Goal: Task Accomplishment & Management: Complete application form

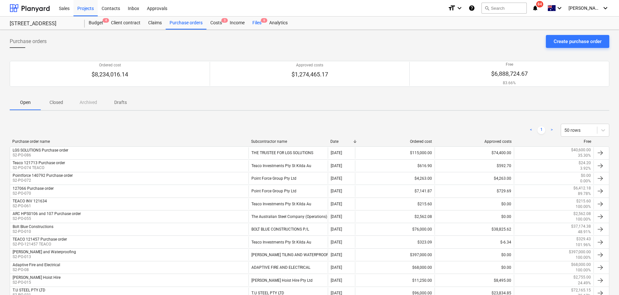
drag, startPoint x: 261, startPoint y: 23, endPoint x: 256, endPoint y: 26, distance: 6.4
click at [261, 23] on div "Files 6" at bounding box center [257, 23] width 17 height 13
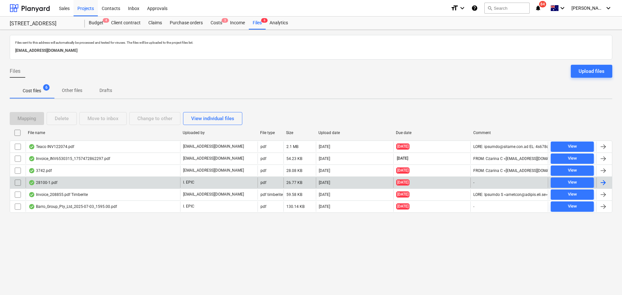
click at [70, 184] on div "28100-1.pdf" at bounding box center [103, 182] width 154 height 10
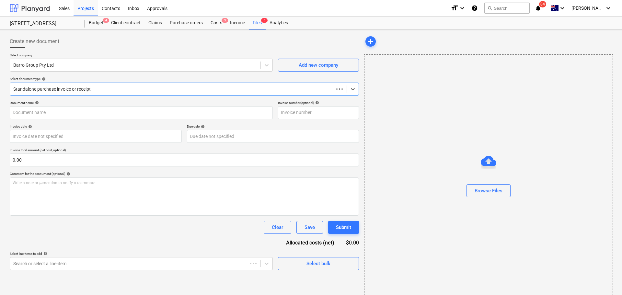
type input "51023047367"
type input "[DATE]"
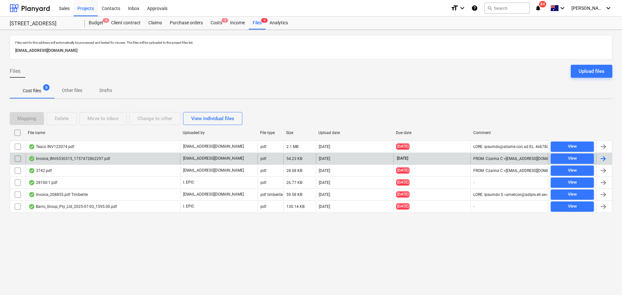
click at [62, 160] on div "Invoice_INV6530315_1757472862297.pdf" at bounding box center [69, 158] width 82 height 5
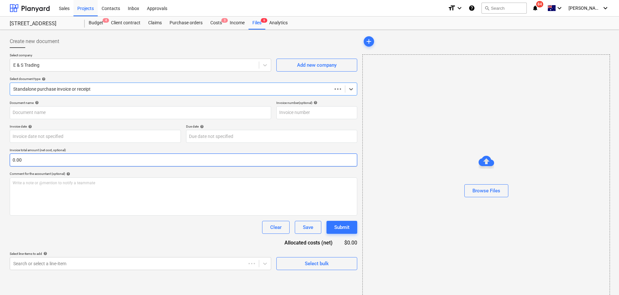
type input "INV6530315"
type input "[DATE]"
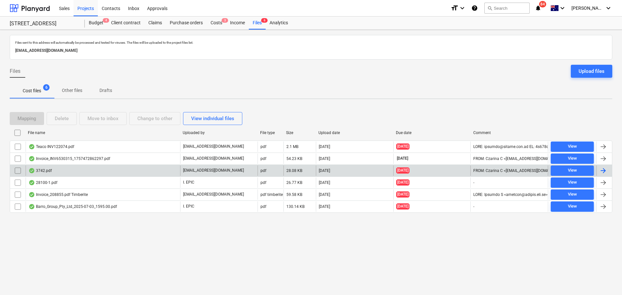
click at [59, 168] on div "3742.pdf" at bounding box center [103, 170] width 154 height 10
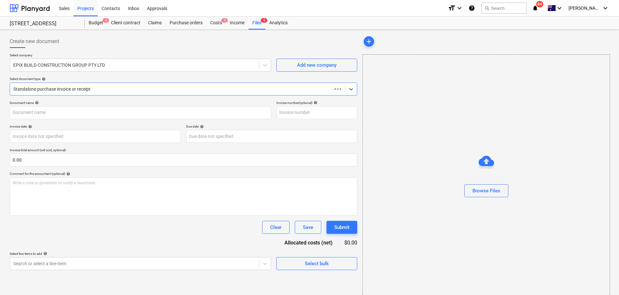
type input "3742"
type input "[DATE]"
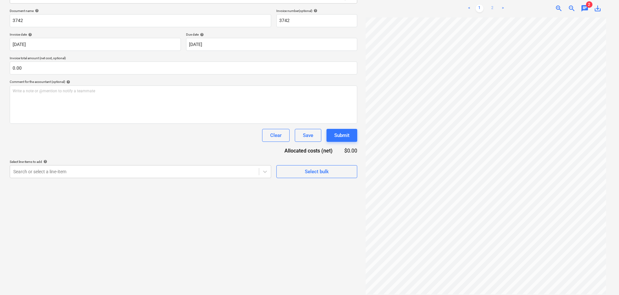
click at [495, 5] on link "2" at bounding box center [493, 9] width 8 height 8
click at [478, 5] on link "1" at bounding box center [480, 9] width 8 height 8
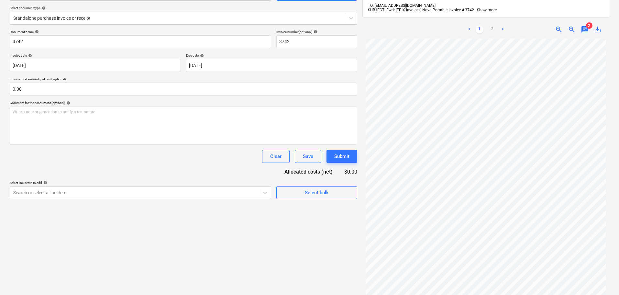
scroll to position [60, 0]
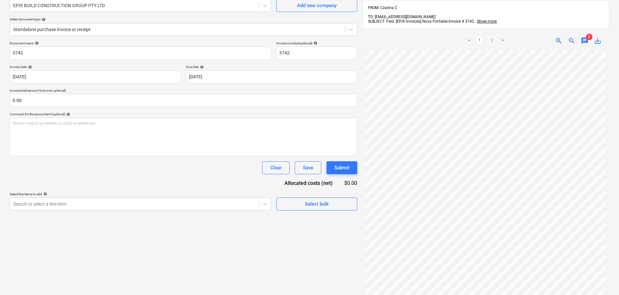
click at [586, 34] on span "2" at bounding box center [589, 37] width 6 height 6
click at [584, 41] on div "< 1 2 > zoom_in zoom_out chat 2 save_alt" at bounding box center [486, 41] width 247 height 18
click at [585, 38] on span "chat" at bounding box center [585, 41] width 8 height 8
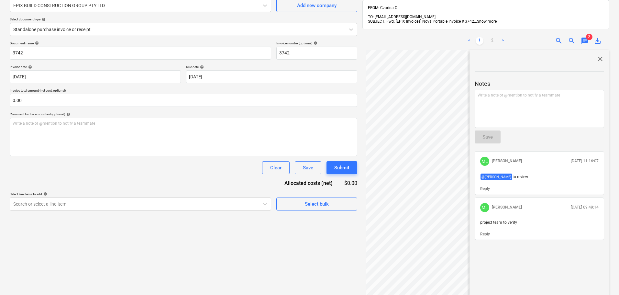
click at [275, 88] on p "Invoice total amount (net cost, optional)" at bounding box center [184, 91] width 348 height 6
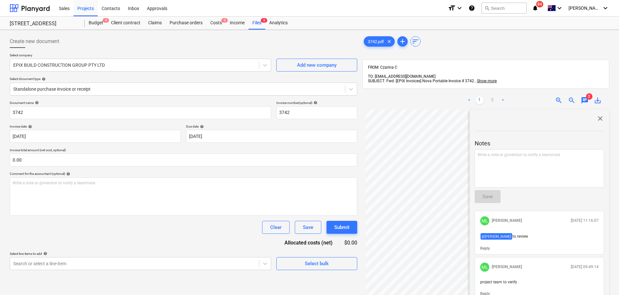
scroll to position [65, 0]
click at [600, 115] on span "close" at bounding box center [601, 119] width 8 height 8
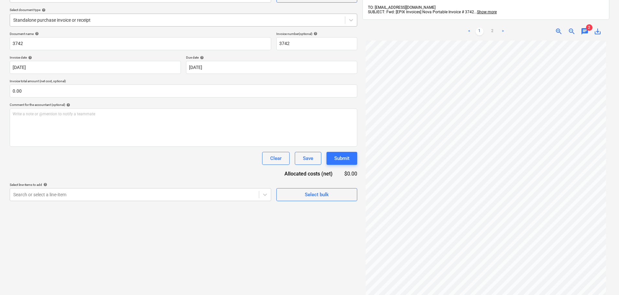
scroll to position [0, 0]
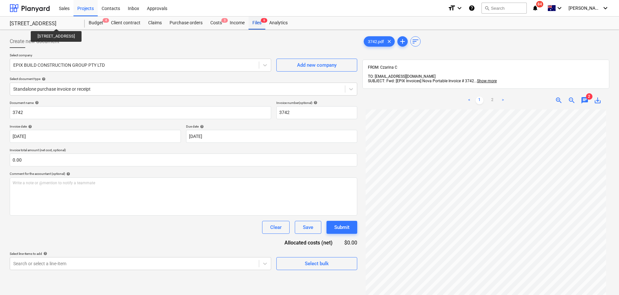
click at [262, 24] on div "Files 6" at bounding box center [257, 23] width 17 height 13
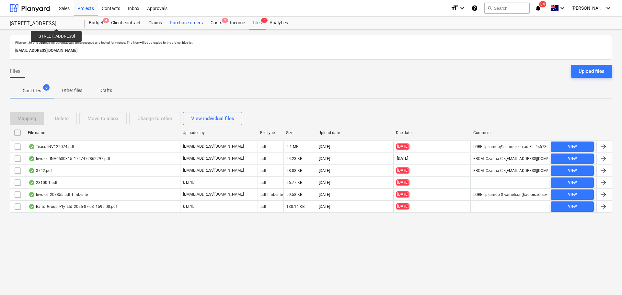
click at [181, 25] on div "Purchase orders" at bounding box center [186, 23] width 41 height 13
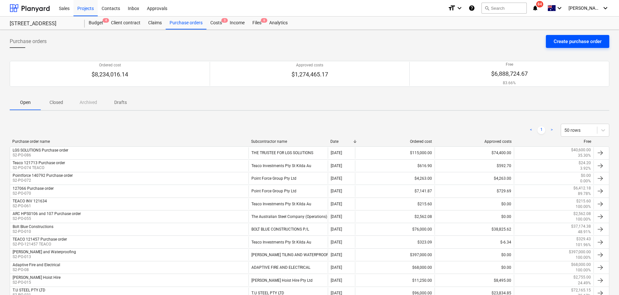
click at [599, 44] on div "Create purchase order" at bounding box center [578, 41] width 48 height 8
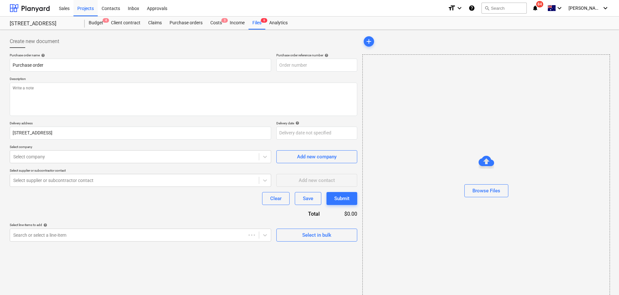
type textarea "x"
type input "S2-PO-087"
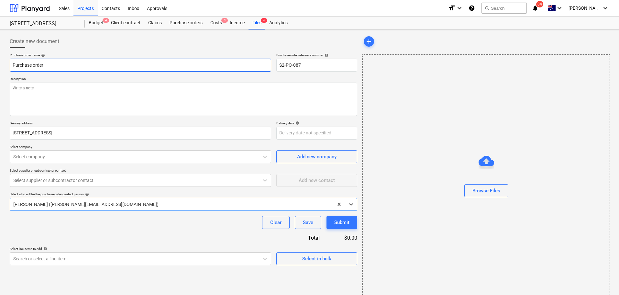
click at [12, 64] on input "Purchase order" at bounding box center [141, 65] width 262 height 13
type textarea "x"
type input "TPurchase order"
type textarea "x"
type input "TIPurchase order"
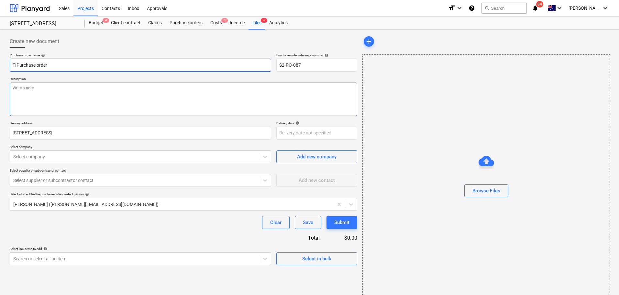
type textarea "x"
type input "TILPurchase order"
type textarea "x"
type input "TILEPurchase order"
type textarea "x"
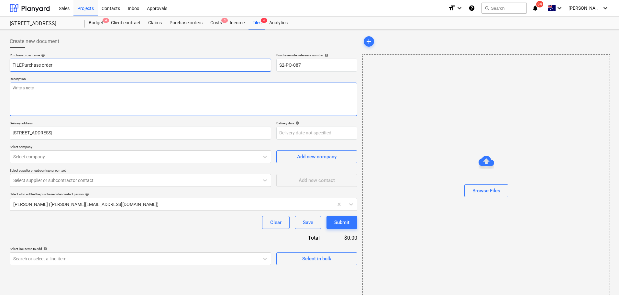
type input "TILE Purchase order"
type textarea "x"
type input "TILE IPurchase order"
type textarea "x"
type input "TILE IMPurchase order"
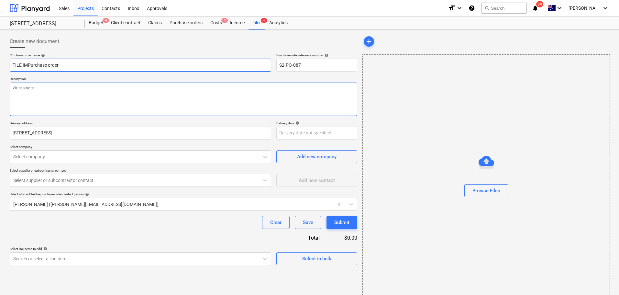
type textarea "x"
type input "TILE IMPPurchase order"
type textarea "x"
type input "TILE IMPRPurchase order"
type textarea "x"
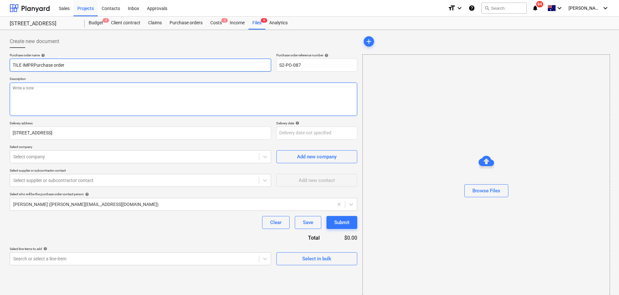
type input "TILE IMPROPurchase order"
type textarea "x"
type input "TILE IMPROTPurchase order"
type textarea "x"
type input "TILE IMPROTEPurchase order"
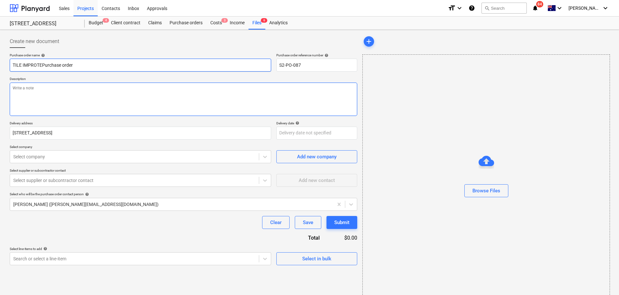
type textarea "x"
type input "TILE IMPROTPurchase order"
type textarea "x"
type input "TILE IMPROPurchase order"
type textarea "x"
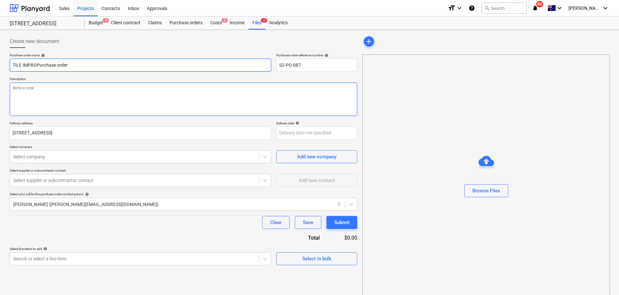
type input "TILE IMPRPurchase order"
type textarea "x"
type input "TILE IMPPurchase order"
type textarea "x"
type input "TILE IMPOPurchase order"
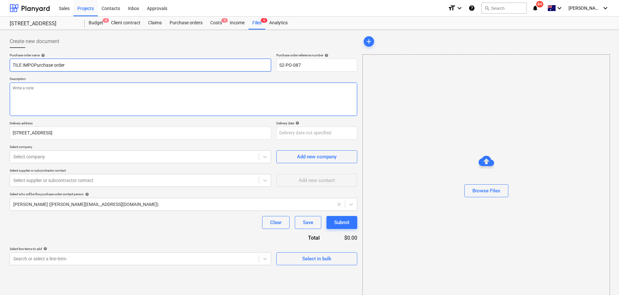
type textarea "x"
type input "TILE IMPORPurchase order"
type textarea "x"
type input "TILE IMPORTPurchase order"
type textarea "x"
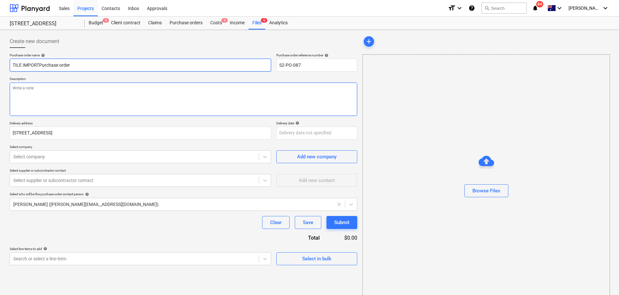
type input "TILE IMPORTEPurchase order"
type textarea "x"
type input "TILE IMPORTERPurchase order"
type textarea "x"
type input "TILE IMPORTER Purchase order"
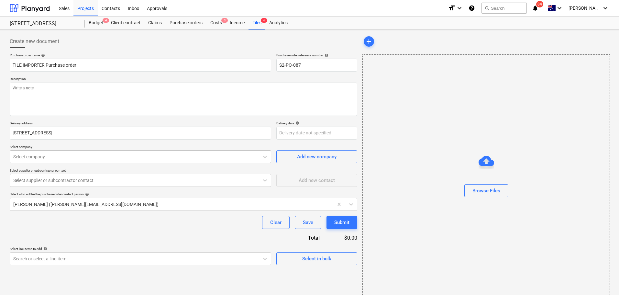
type textarea "x"
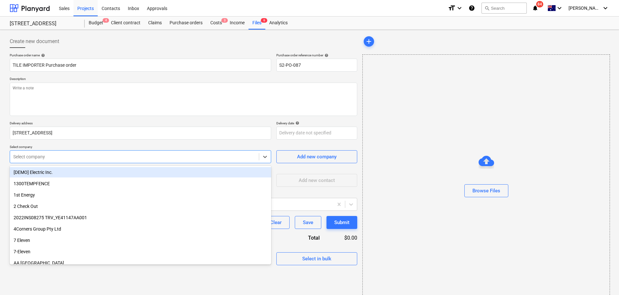
click at [97, 150] on div "Select company" at bounding box center [141, 156] width 262 height 13
type input "tile"
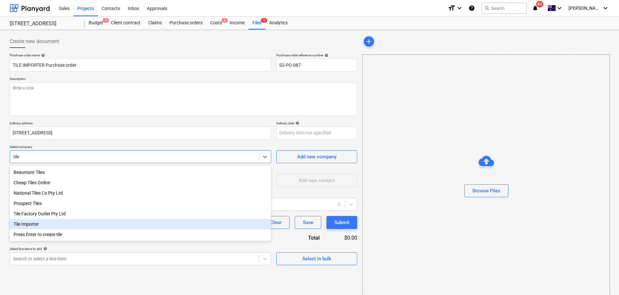
click at [92, 226] on div "Tile Importer" at bounding box center [141, 224] width 262 height 10
type textarea "x"
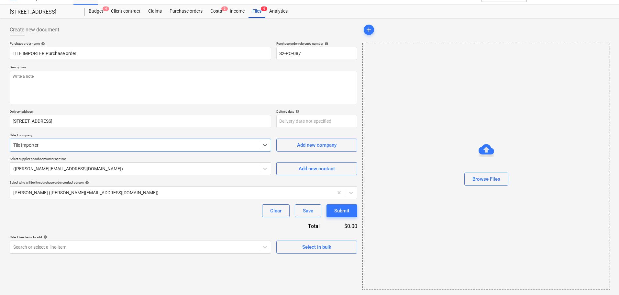
scroll to position [11, 0]
type textarea "x"
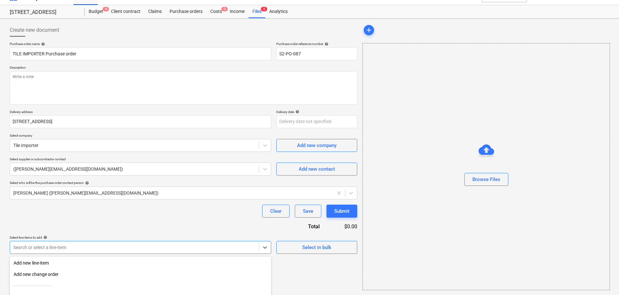
click at [146, 247] on body "Sales Projects Contacts Inbox Approvals format_size keyboard_arrow_down help se…" at bounding box center [309, 136] width 619 height 295
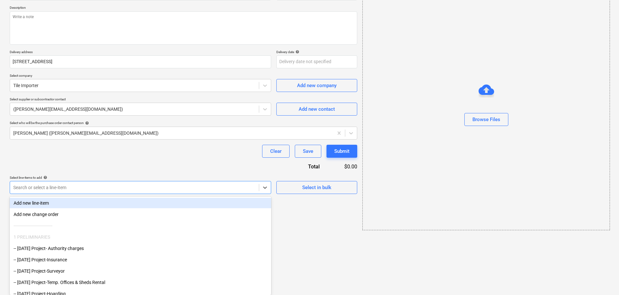
type input "c"
type textarea "x"
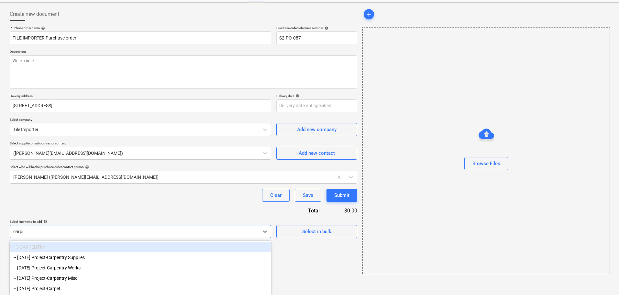
type input "carpen"
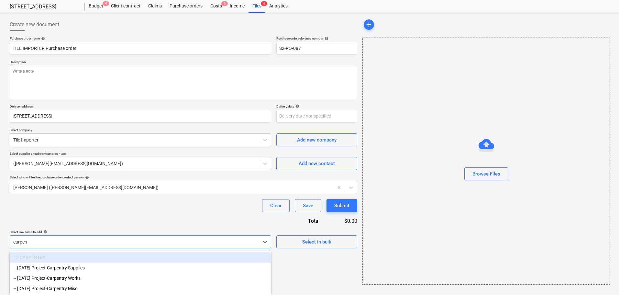
scroll to position [18, 0]
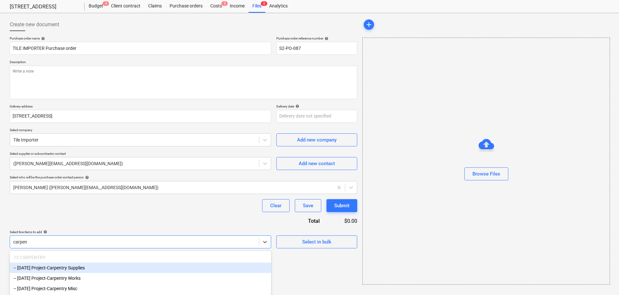
click at [89, 266] on div "-- [DATE] Project-Carpentry Supplies" at bounding box center [141, 268] width 262 height 10
type textarea "x"
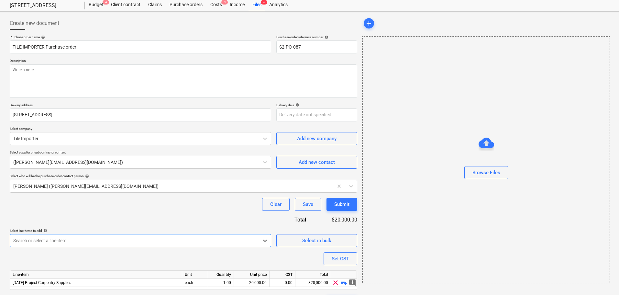
scroll to position [36, 0]
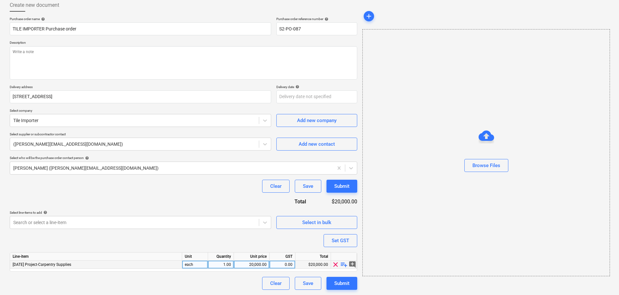
click at [344, 266] on span "playlist_add" at bounding box center [344, 265] width 8 height 8
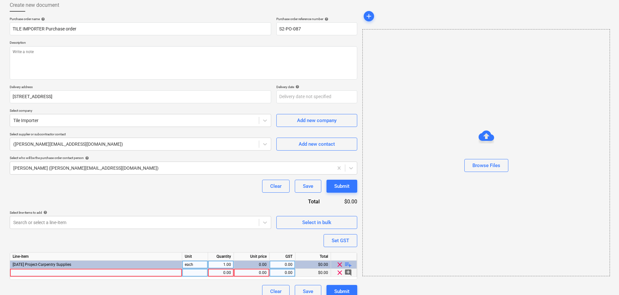
type textarea "x"
click at [129, 275] on div at bounding box center [96, 273] width 172 height 8
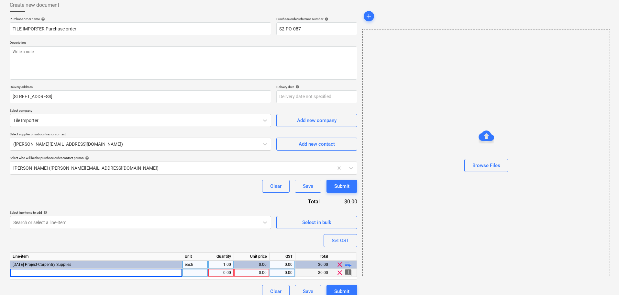
type input "MDF Primed 92x12 5.4m"
type textarea "x"
click at [241, 269] on div "0.00" at bounding box center [252, 273] width 30 height 8
click at [229, 270] on div "1.00" at bounding box center [221, 273] width 20 height 8
type input "56"
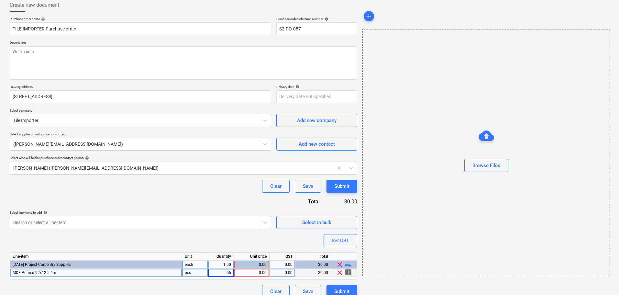
type textarea "x"
click at [257, 274] on div "0.00" at bounding box center [252, 273] width 30 height 8
type input "11.12"
click at [245, 238] on div "Purchase order name help TILE IMPORTER Purchase order Purchase order reference …" at bounding box center [184, 157] width 348 height 281
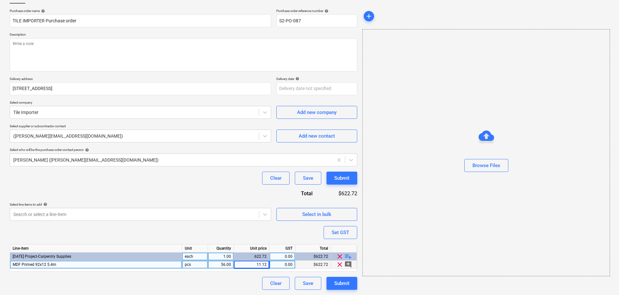
click at [350, 258] on span "playlist_add" at bounding box center [348, 256] width 8 height 8
type textarea "x"
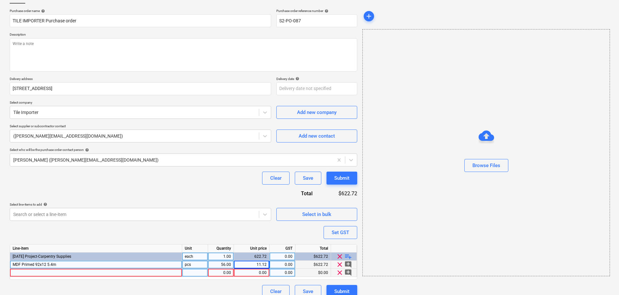
click at [147, 271] on div at bounding box center [96, 273] width 172 height 8
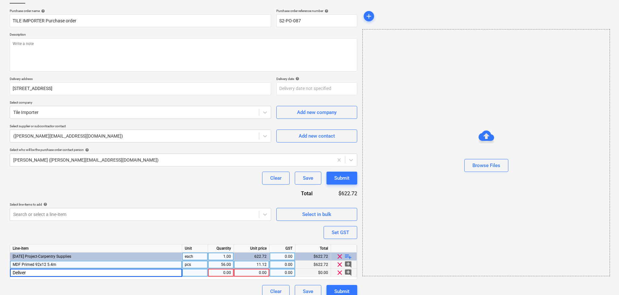
type input "Delivery"
type textarea "x"
click at [256, 274] on div "0.00" at bounding box center [252, 273] width 30 height 8
type input "137"
click at [237, 219] on div "Search or select a line-item" at bounding box center [141, 214] width 262 height 13
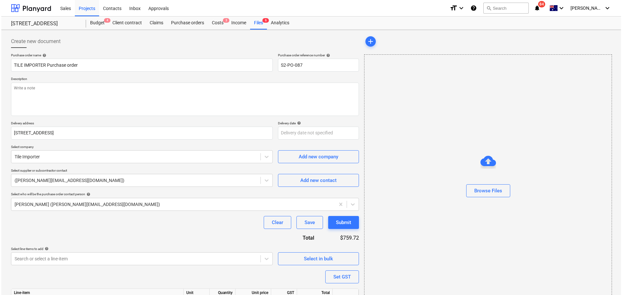
scroll to position [52, 0]
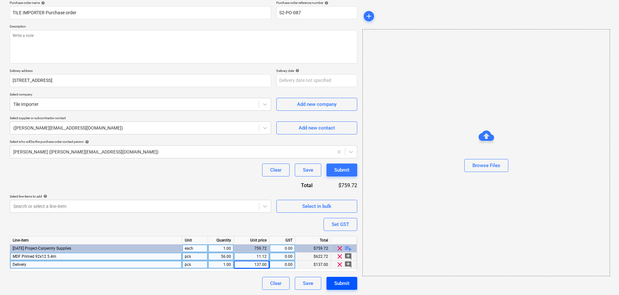
click at [343, 284] on div "Submit" at bounding box center [341, 283] width 15 height 8
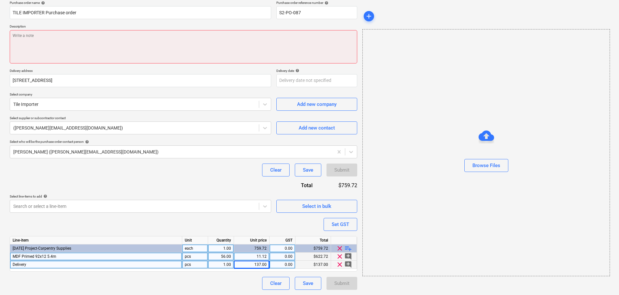
click at [81, 51] on textarea at bounding box center [184, 46] width 348 height 33
paste textarea "MDF Primed 92x12 5.4m"
type textarea "x"
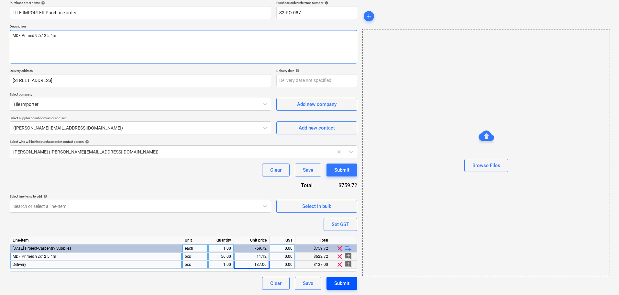
type textarea "MDF Primed 92x12 5.4m"
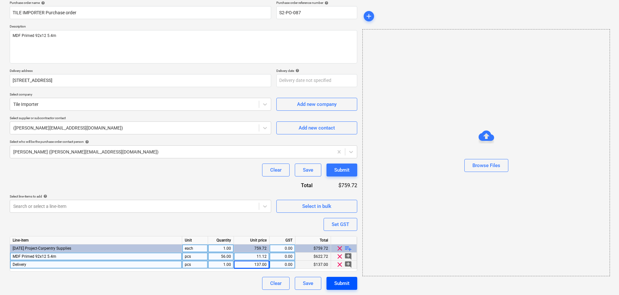
click at [348, 282] on div "Submit" at bounding box center [341, 283] width 15 height 8
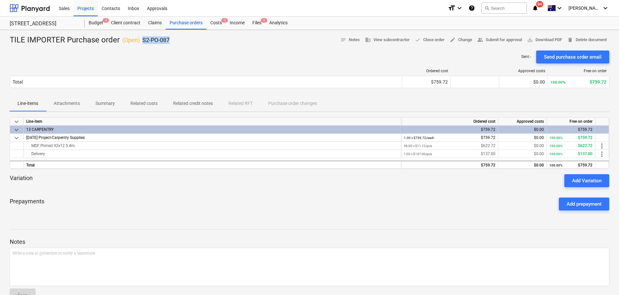
drag, startPoint x: 171, startPoint y: 41, endPoint x: 141, endPoint y: 44, distance: 29.5
click at [141, 44] on div "TILE IMPORTER Purchase order ( Open ) S2-PO-087 notes Notes business View subco…" at bounding box center [310, 40] width 600 height 10
copy p "S2-PO-087"
click at [255, 25] on div "Files 6" at bounding box center [257, 23] width 17 height 13
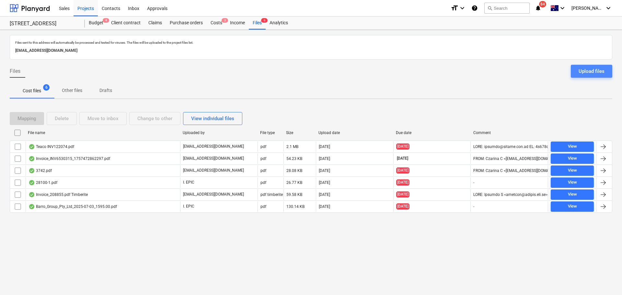
click at [589, 73] on div "Upload files" at bounding box center [591, 71] width 26 height 8
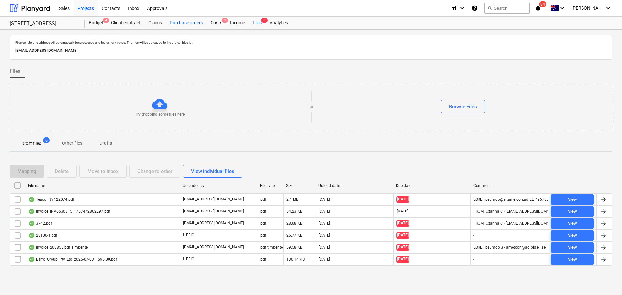
click at [190, 24] on div "Purchase orders" at bounding box center [186, 23] width 41 height 13
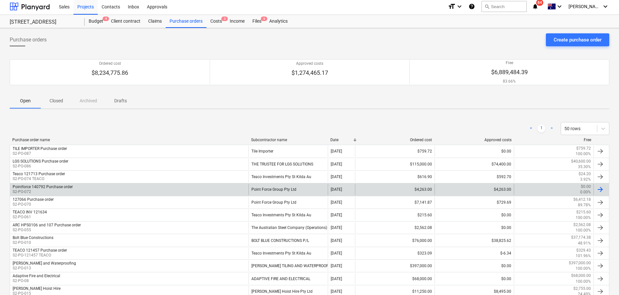
scroll to position [11, 0]
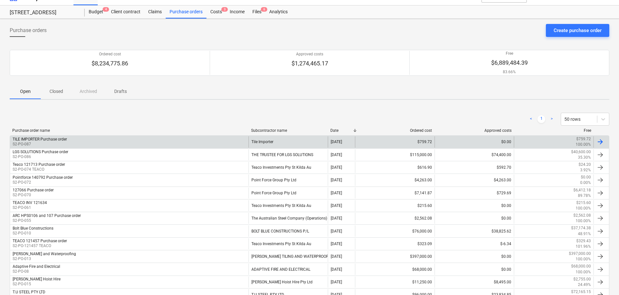
click at [118, 146] on div "TILE IMPORTER Purchase order S2-PO-087" at bounding box center [129, 141] width 239 height 11
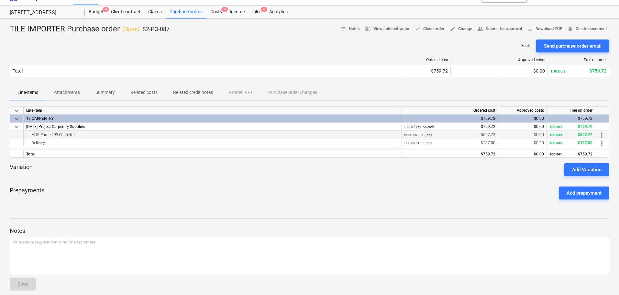
click at [556, 136] on small "100.00%" at bounding box center [556, 135] width 13 height 4
click at [592, 138] on div "100.00% $622.72" at bounding box center [571, 135] width 43 height 8
click at [602, 137] on span "more_vert" at bounding box center [602, 135] width 8 height 8
click at [606, 137] on li "Edit" at bounding box center [606, 135] width 19 height 15
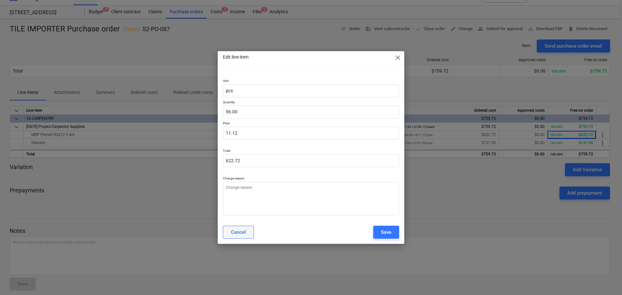
click at [249, 235] on button "Cancel" at bounding box center [238, 232] width 31 height 13
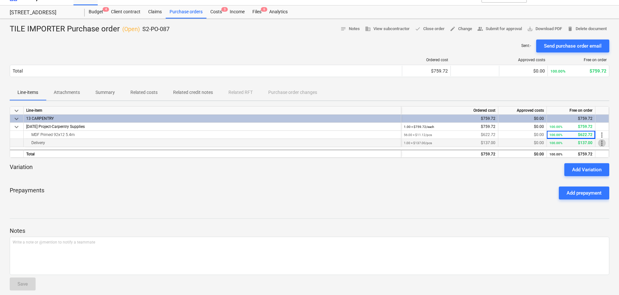
click at [602, 143] on span "more_vert" at bounding box center [602, 143] width 8 height 8
click at [608, 147] on li "Edit" at bounding box center [606, 143] width 19 height 15
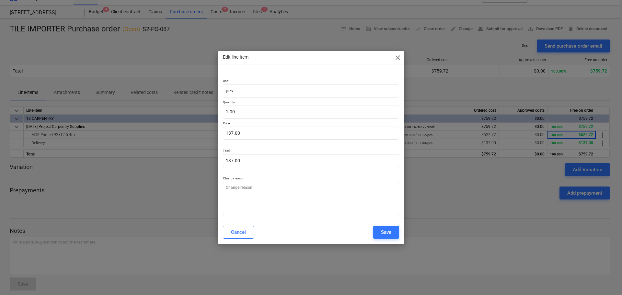
click at [397, 56] on span "close" at bounding box center [398, 58] width 8 height 8
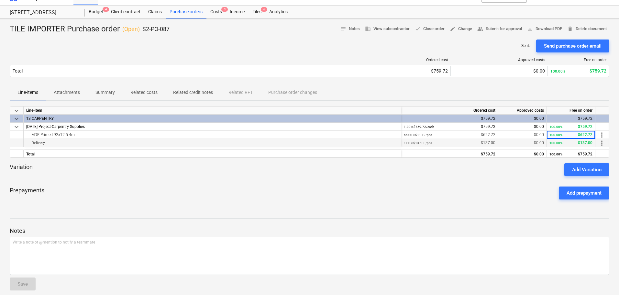
click at [589, 143] on div "100.00% $137.00" at bounding box center [571, 143] width 43 height 8
click at [587, 142] on div "100.00% $137.00" at bounding box center [571, 143] width 43 height 8
click at [604, 144] on span "more_vert" at bounding box center [602, 143] width 8 height 8
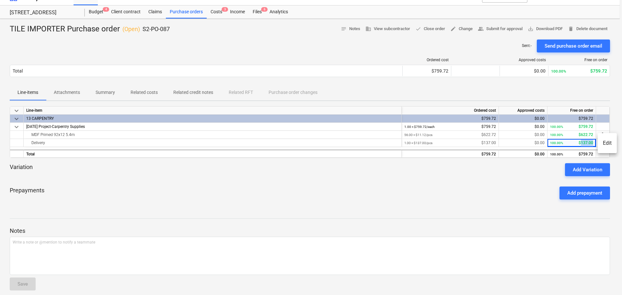
click at [604, 144] on li "Edit" at bounding box center [606, 143] width 19 height 15
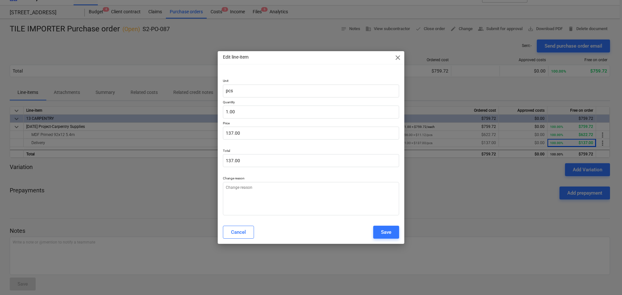
type textarea "x"
type input "137"
drag, startPoint x: 304, startPoint y: 131, endPoint x: 214, endPoint y: 113, distance: 92.1
click at [214, 113] on div "Edit line-item close Unit pcs Quantity 1.00 Price 137 Total 137.00 Change reaso…" at bounding box center [311, 147] width 622 height 295
type textarea "x"
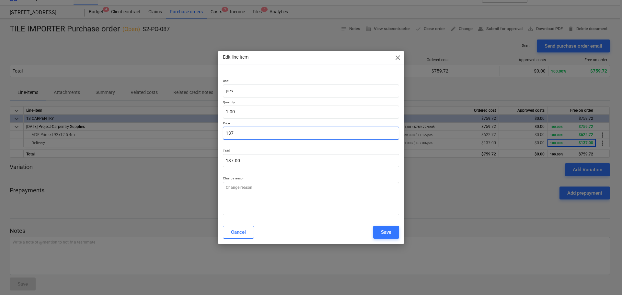
type input "1"
type input "1.00"
type textarea "x"
type input "12"
type input "12.00"
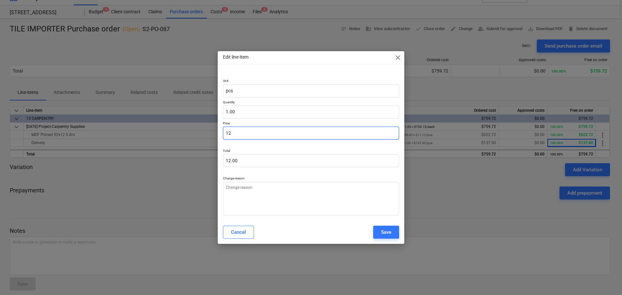
type textarea "x"
type input "124"
type input "124.00"
type textarea "x"
type input "124."
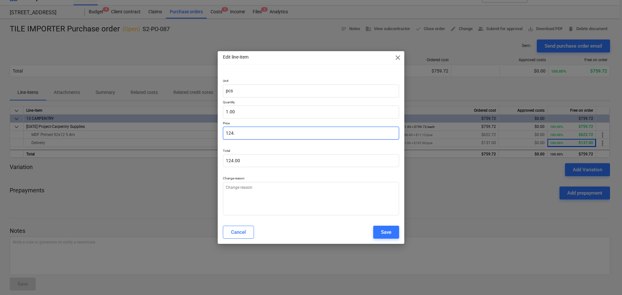
type textarea "x"
type input "124.5"
type input "124.50"
type textarea "x"
type input "124.55"
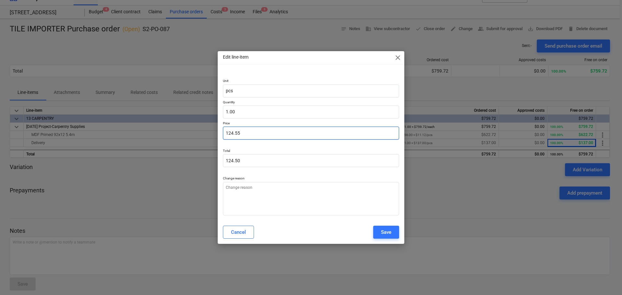
type input "124.55"
click at [393, 230] on button "Save" at bounding box center [386, 232] width 26 height 13
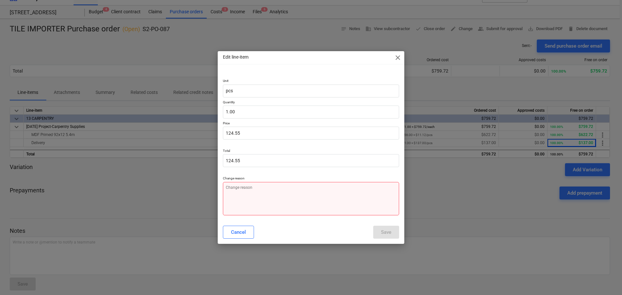
click at [294, 204] on textarea at bounding box center [311, 198] width 176 height 33
type textarea "x"
type textarea "i"
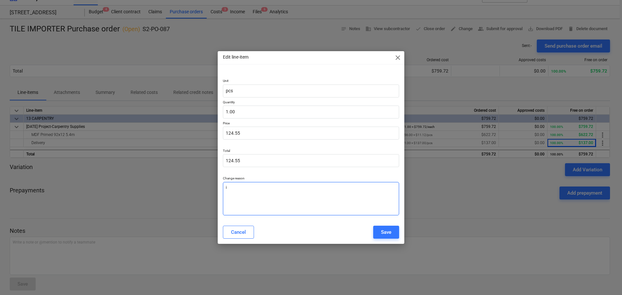
type textarea "x"
type textarea "in"
type textarea "x"
type textarea "inc"
type textarea "x"
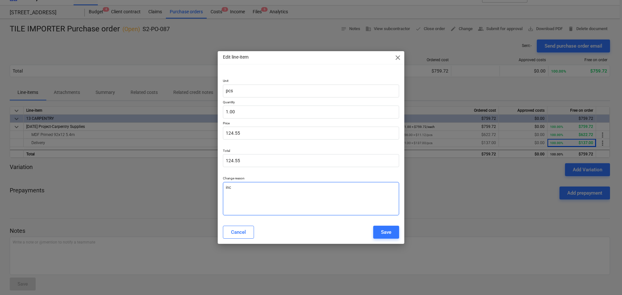
type textarea "inco"
type textarea "x"
type textarea "incor"
type textarea "x"
type textarea "incorr"
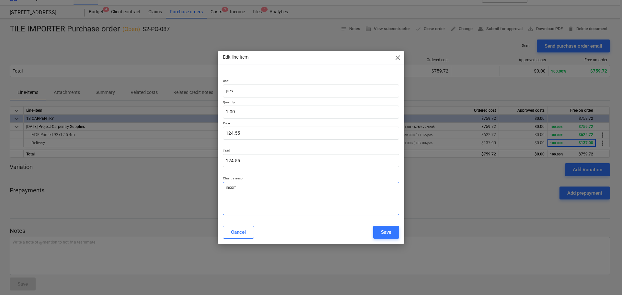
type textarea "x"
type textarea "incorre"
type textarea "x"
type textarea "incorrec"
type textarea "x"
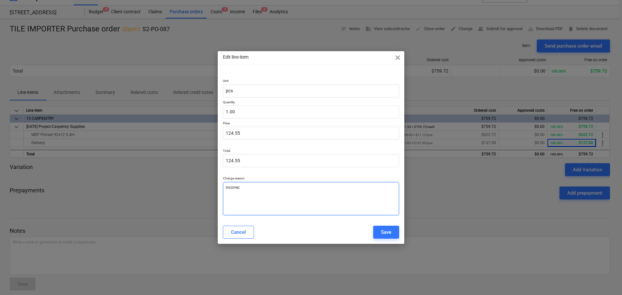
type textarea "incorrect"
type textarea "x"
type textarea "incorrect"
type textarea "x"
type textarea "incorrect e"
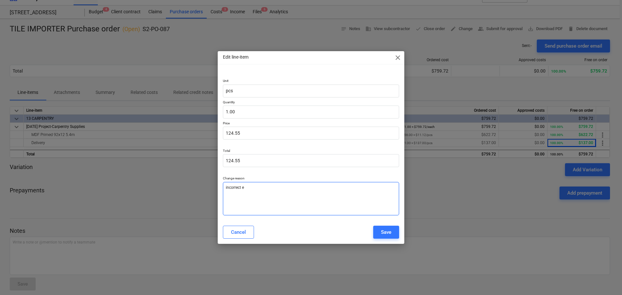
type textarea "x"
type textarea "incorrect en"
type textarea "x"
type textarea "incorrect ent"
type textarea "x"
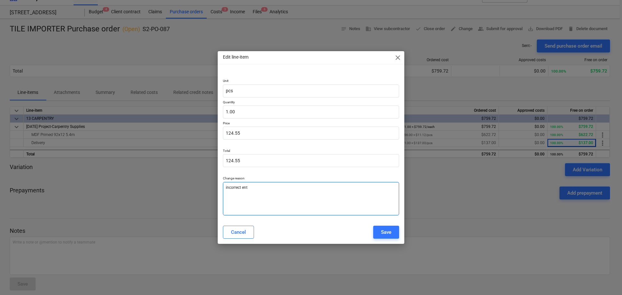
type textarea "incorrect entr"
type textarea "x"
type textarea "incorrect entry"
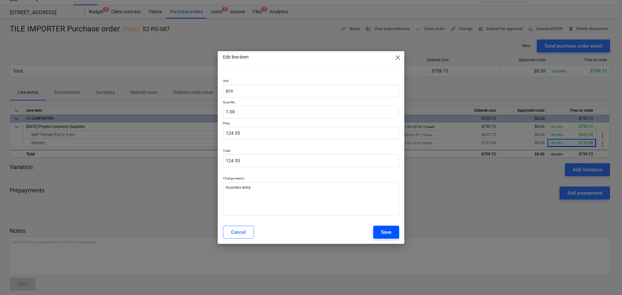
click at [385, 230] on div "Save" at bounding box center [386, 232] width 10 height 8
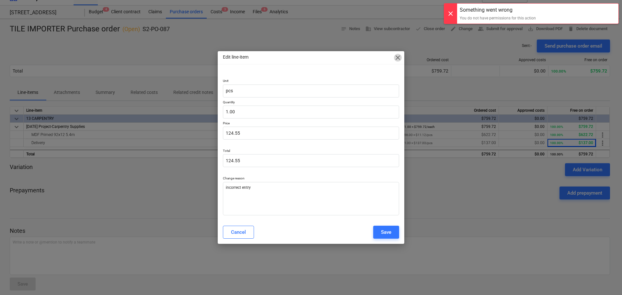
click at [397, 55] on span "close" at bounding box center [398, 58] width 8 height 8
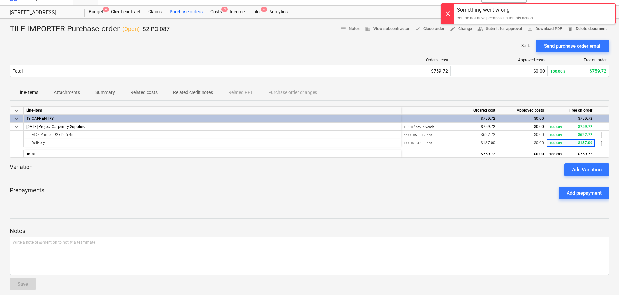
click at [581, 29] on span "delete Delete document" at bounding box center [586, 28] width 39 height 7
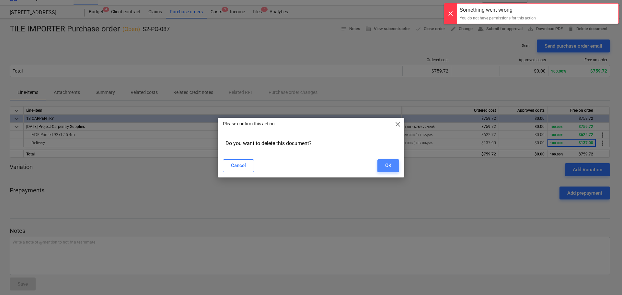
click at [393, 167] on button "OK" at bounding box center [388, 165] width 22 height 13
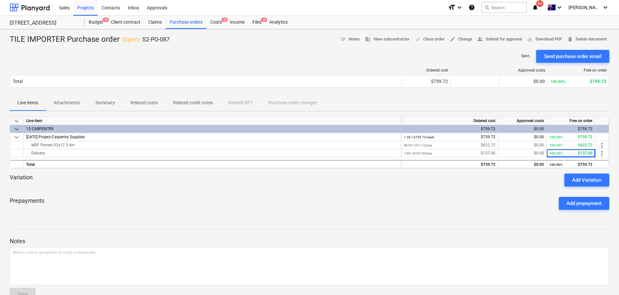
scroll to position [0, 0]
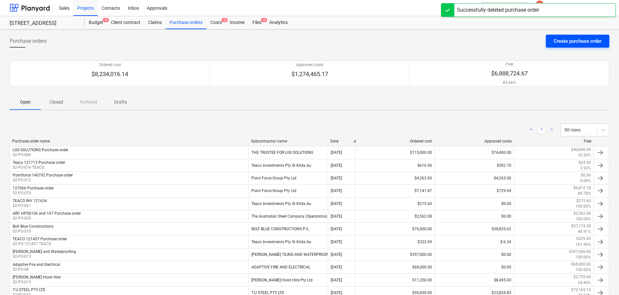
click at [569, 42] on div "Create purchase order" at bounding box center [578, 41] width 48 height 8
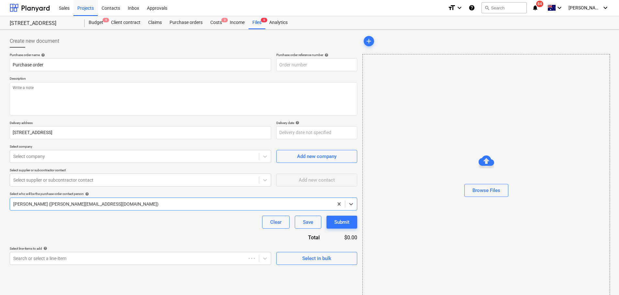
type textarea "x"
type input "S2-PO-088"
click at [13, 63] on input "Purchase order" at bounding box center [141, 64] width 262 height 13
type textarea "x"
type input "TPurchase order"
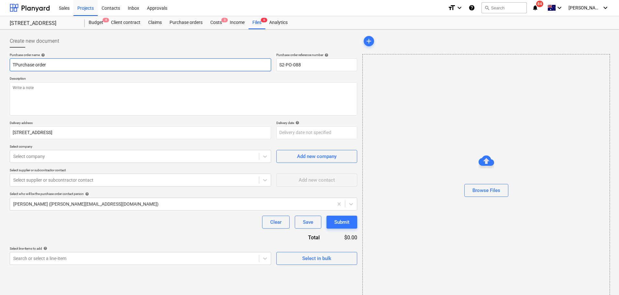
type textarea "x"
type input "TiPurchase order"
type textarea "x"
type input "TPurchase order"
type textarea "x"
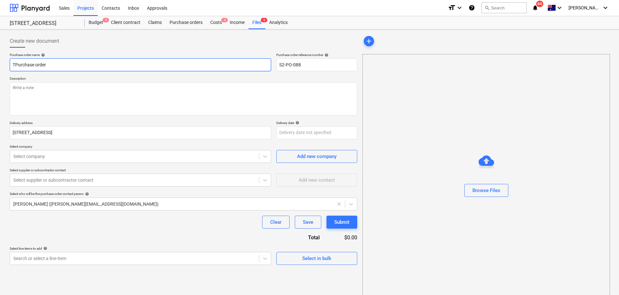
type input "TiPurchase order"
type textarea "x"
type input "TilPurchase order"
type textarea "x"
type input "TilePurchase order"
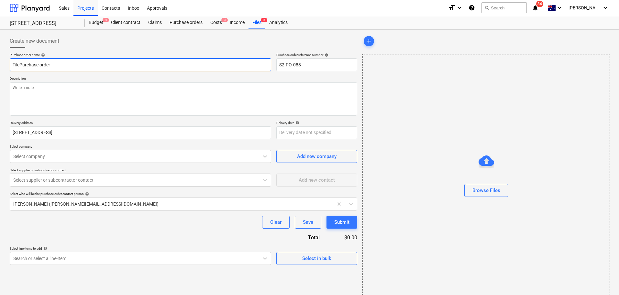
type textarea "x"
type input "Tile Purchase order"
type textarea "x"
type input "Tile IPurchase order"
type textarea "x"
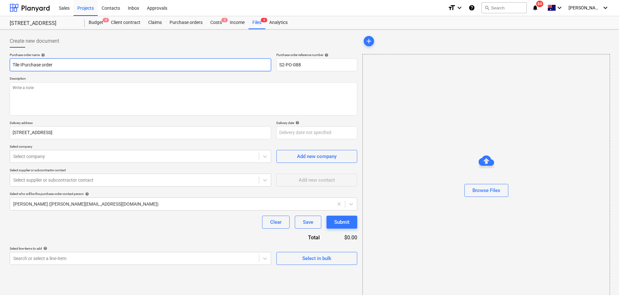
type input "Tile ImPurchase order"
type textarea "x"
type input "Tile ImprPurchase order"
type textarea "x"
type input "Tile ImproPurchase order"
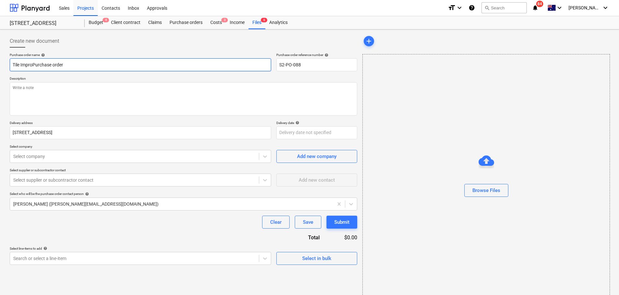
type textarea "x"
type input "Tile ImprotPurchase order"
type textarea "x"
type input "Tile ImprotePurchase order"
type textarea "x"
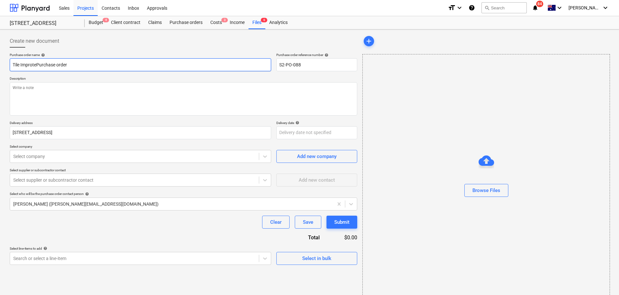
type input "Tile ImprotPurchase order"
type textarea "x"
type input "Tile ImproPurchase order"
type textarea "x"
type input "Tile ImprPurchase order"
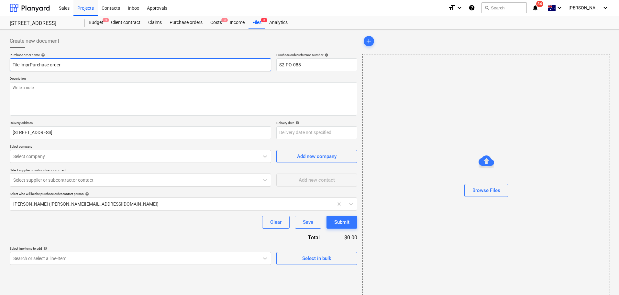
type textarea "x"
type input "Tile ImpPurchase order"
type textarea "x"
type input "Tile ImpoPurchase order"
type textarea "x"
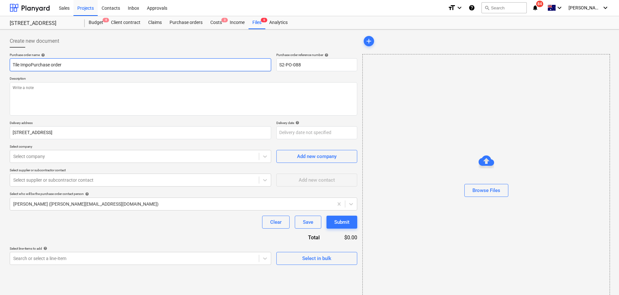
type input "Tile ImporPurchase order"
type textarea "x"
type input "Tile ImportPurchase order"
type textarea "x"
type input "Tile ImportePurchase order"
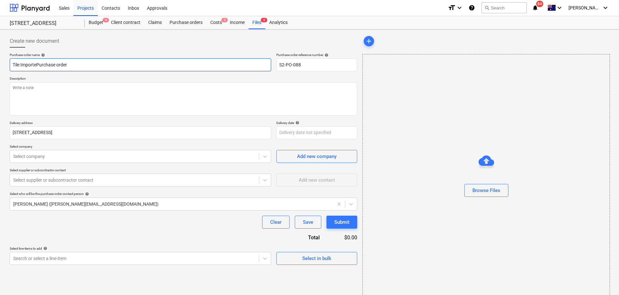
type textarea "x"
type input "Tile Importer Purchase order"
type textarea "x"
type input "Tile Importer Purchase order"
click at [40, 93] on textarea at bounding box center [184, 98] width 348 height 33
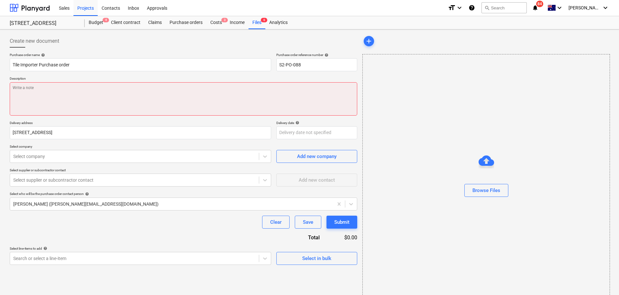
click at [59, 93] on textarea at bounding box center [184, 98] width 348 height 33
paste textarea "00114418"
type textarea "x"
type textarea "00114418"
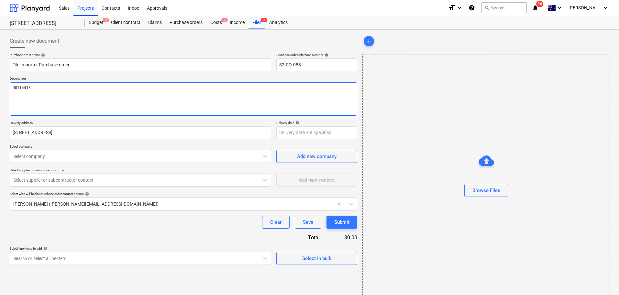
type textarea "x"
type textarea "00114418"
click at [92, 103] on textarea "00114418" at bounding box center [184, 98] width 348 height 33
type textarea "x"
type textarea "00114418"
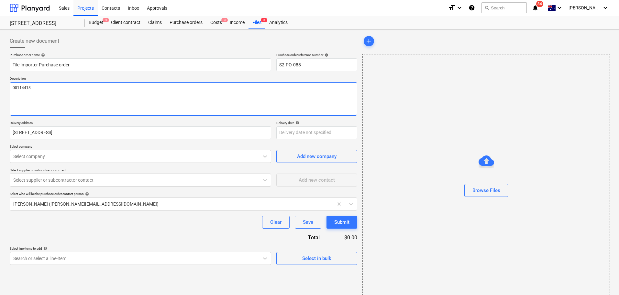
paste textarea "MDF Primed 92x12 5.4m"
type textarea "x"
type textarea "00114418 MDF Primed 92x12 5.4m"
type textarea "x"
type textarea "00114418 MDF Primed 92x12 5.4m"
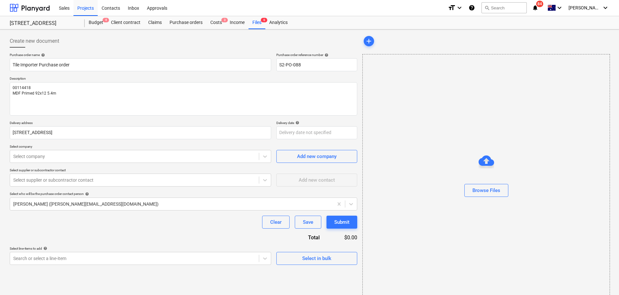
type textarea "x"
click at [106, 252] on p "Select line-items to add help" at bounding box center [141, 249] width 262 height 6
click at [108, 256] on body "Sales Projects Contacts Inbox Approvals format_size keyboard_arrow_down help se…" at bounding box center [309, 147] width 619 height 295
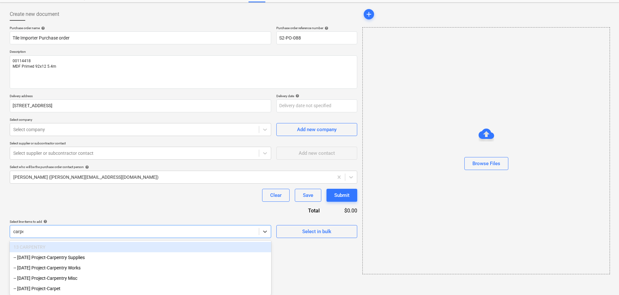
type input "carpen"
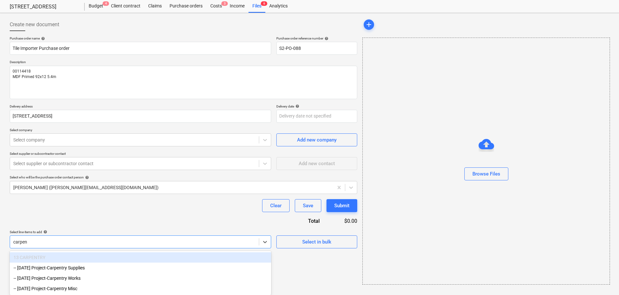
scroll to position [18, 0]
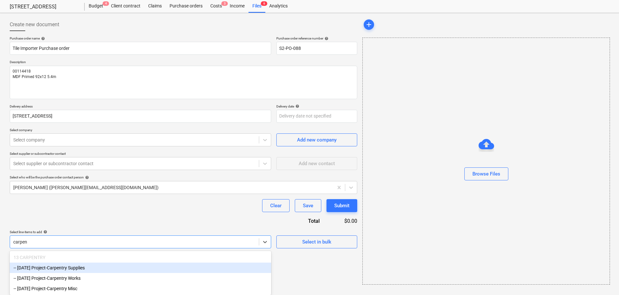
click at [108, 265] on div "-- [DATE] Project-Carpentry Supplies" at bounding box center [141, 268] width 262 height 10
type textarea "x"
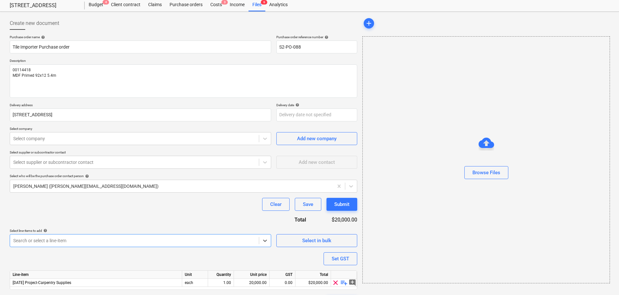
scroll to position [36, 0]
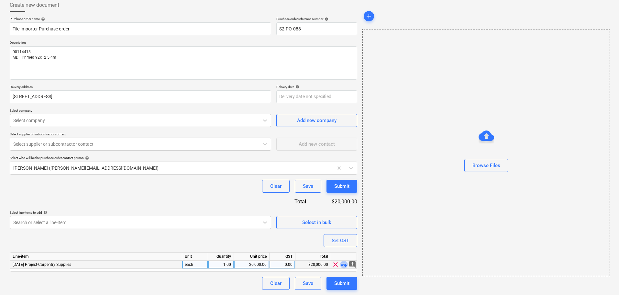
click at [342, 266] on span "playlist_add" at bounding box center [344, 265] width 8 height 8
type textarea "x"
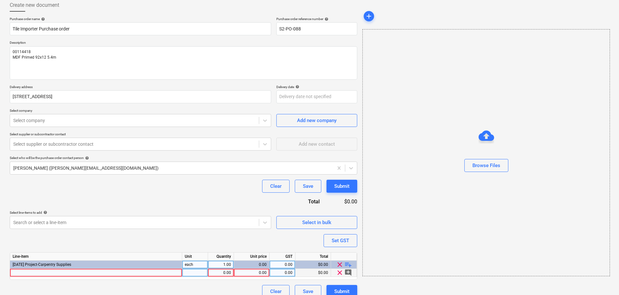
click at [50, 271] on div at bounding box center [96, 273] width 172 height 8
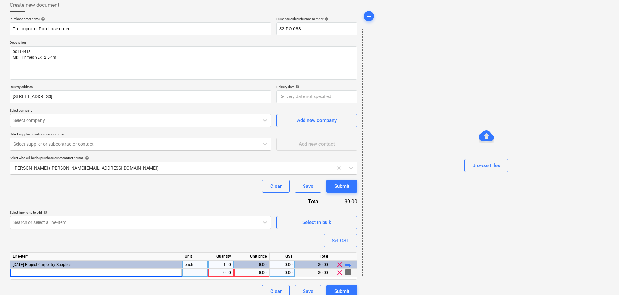
type input "MDF Primed 92x12 5.4m"
type textarea "x"
click at [250, 272] on div "0.00" at bounding box center [252, 273] width 30 height 8
type input "690.65"
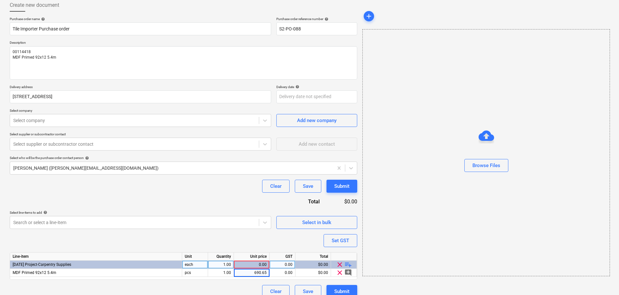
click at [214, 248] on div "Purchase order name help Tile Importer Purchase order Purchase order reference …" at bounding box center [184, 157] width 348 height 281
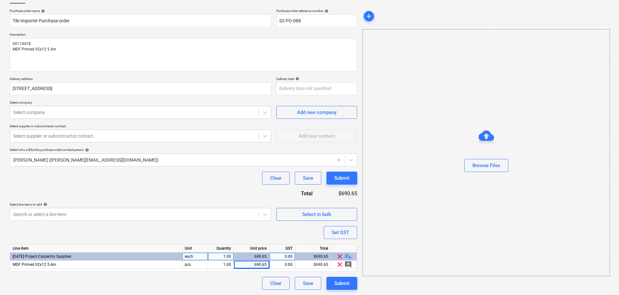
scroll to position [44, 0]
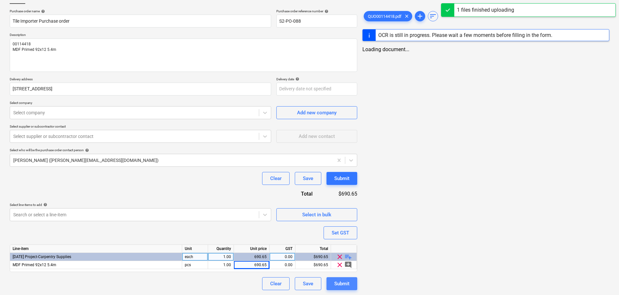
click at [347, 282] on div "Submit" at bounding box center [341, 283] width 15 height 8
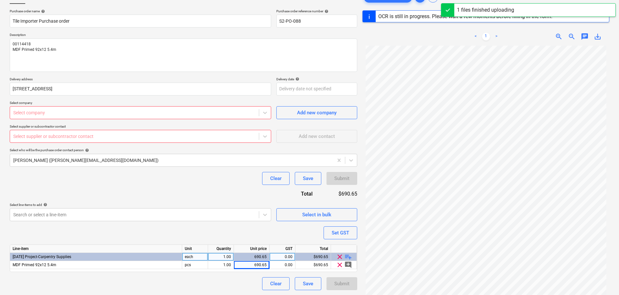
scroll to position [77, 0]
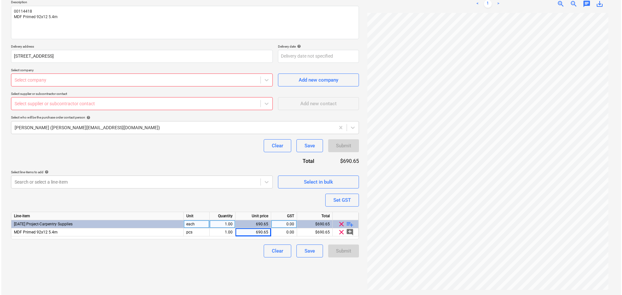
scroll to position [65, 0]
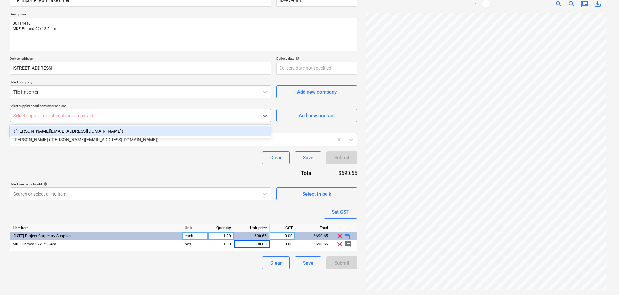
click at [91, 112] on div "Select supplier or subcontractor contact" at bounding box center [134, 115] width 249 height 9
click at [89, 129] on div "([PERSON_NAME][EMAIL_ADDRESS][DOMAIN_NAME])" at bounding box center [141, 131] width 262 height 10
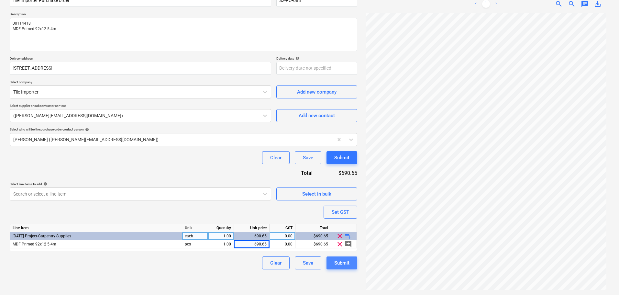
click at [347, 267] on div "Submit" at bounding box center [341, 263] width 15 height 8
type textarea "x"
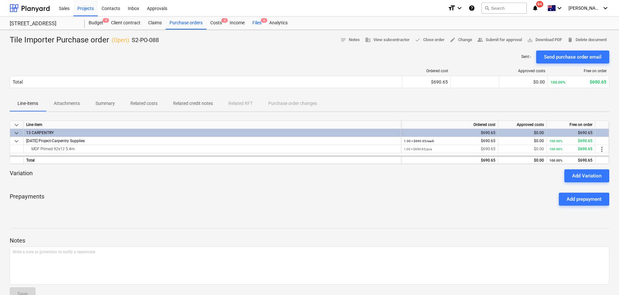
click at [259, 26] on div "Files 6" at bounding box center [257, 23] width 17 height 13
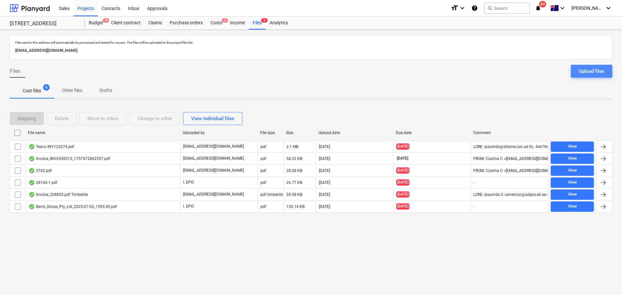
click at [600, 70] on div "Upload files" at bounding box center [591, 71] width 26 height 8
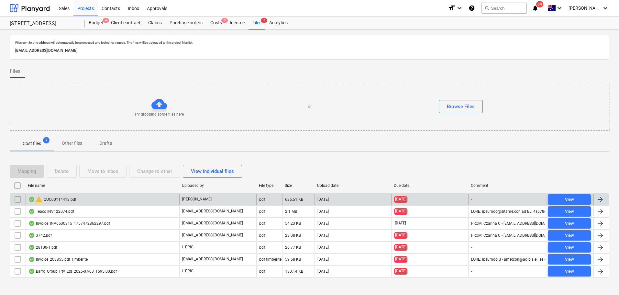
click at [55, 202] on div "warning QUO00114418.pdf" at bounding box center [52, 200] width 48 height 8
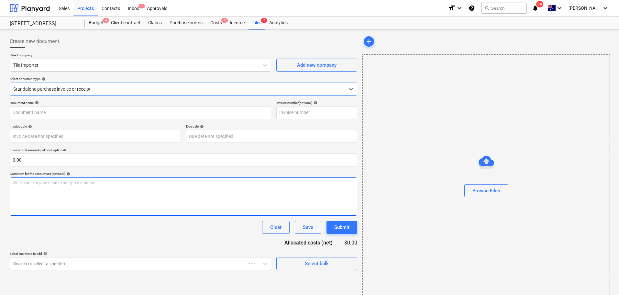
type input "00114418"
type input "[DATE]"
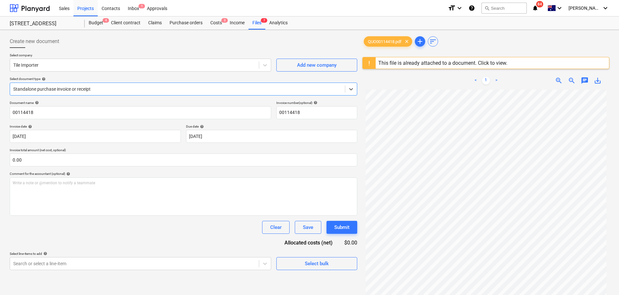
click at [453, 63] on div "This file is already attached to a document. Click to view." at bounding box center [442, 63] width 129 height 6
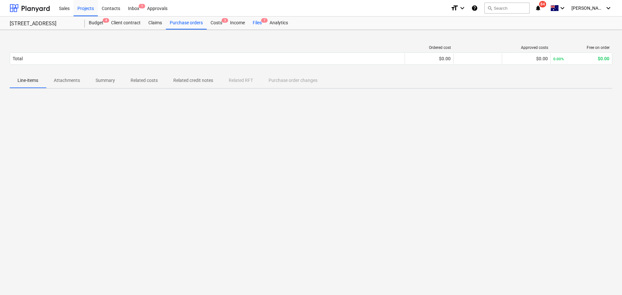
click at [260, 20] on div "Files 7" at bounding box center [257, 23] width 17 height 13
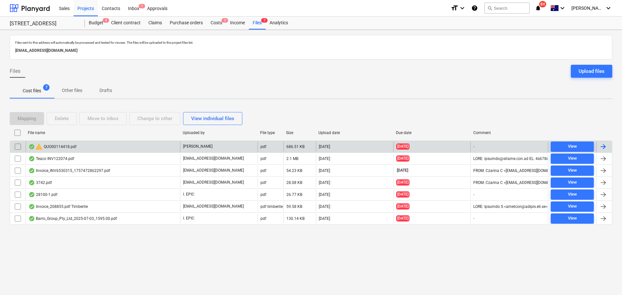
click at [346, 146] on div "[DATE]" at bounding box center [354, 146] width 77 height 10
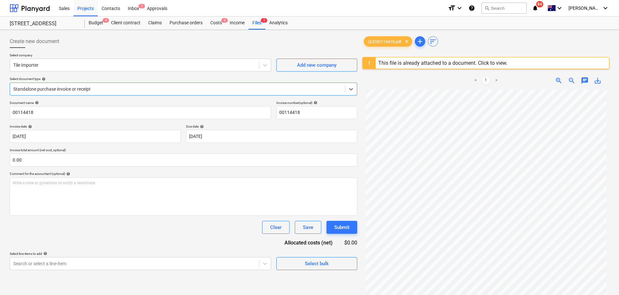
click at [174, 86] on div at bounding box center [177, 89] width 329 height 6
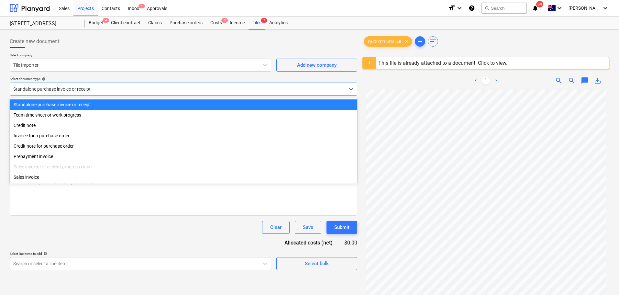
click at [178, 106] on div "Standalone purchase invoice or receipt" at bounding box center [184, 104] width 348 height 10
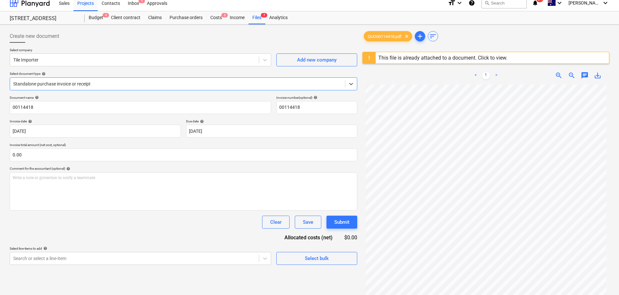
scroll to position [77, 0]
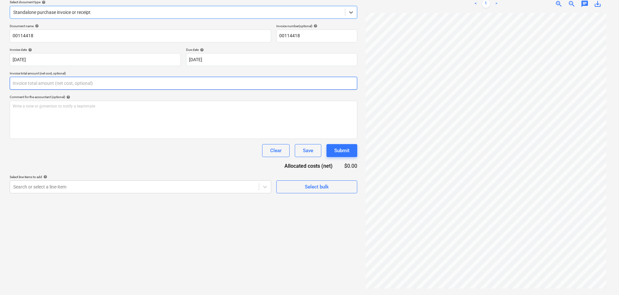
click at [90, 85] on input "text" at bounding box center [184, 83] width 348 height 13
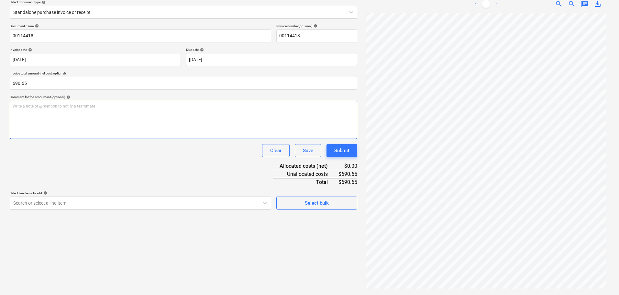
click at [96, 130] on div "Write a note or @mention to notify a teammate [PERSON_NAME]" at bounding box center [184, 120] width 348 height 38
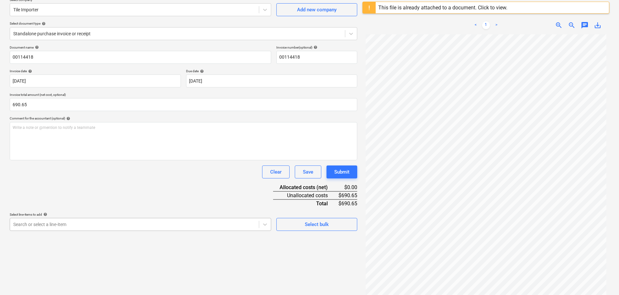
scroll to position [92, 0]
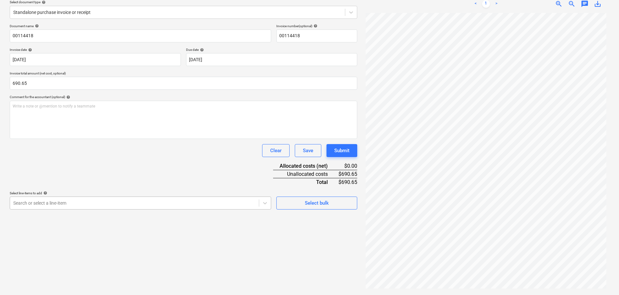
click at [75, 218] on body "Sales Projects Contacts Inbox 1 Approvals format_size keyboard_arrow_down help …" at bounding box center [309, 70] width 619 height 295
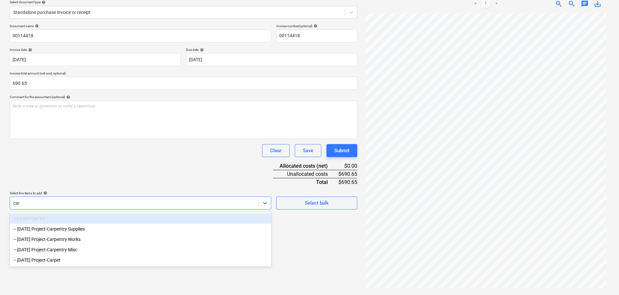
scroll to position [77, 0]
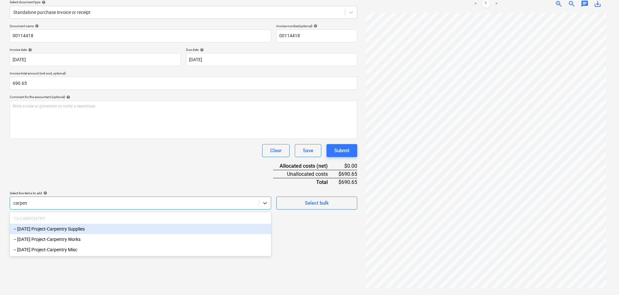
click at [77, 230] on div "-- [DATE] Project-Carpentry Supplies" at bounding box center [141, 229] width 262 height 10
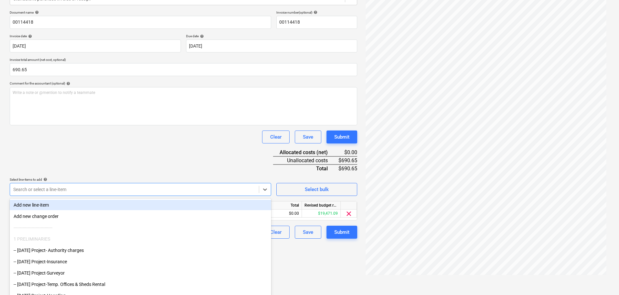
click at [84, 144] on div "Document name help 00114418 Invoice number (optional) help 00114418 Invoice dat…" at bounding box center [184, 124] width 348 height 228
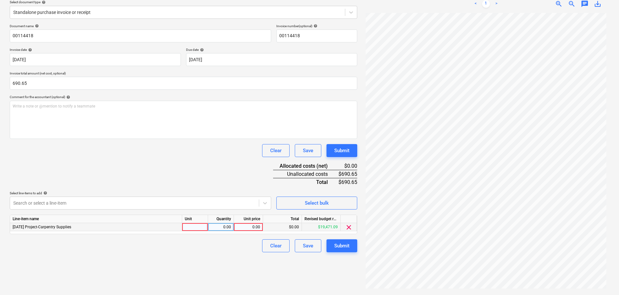
click at [248, 228] on div "0.00" at bounding box center [249, 227] width 24 height 8
click at [194, 227] on div at bounding box center [195, 227] width 26 height 8
click at [190, 194] on div "Select line-items to add help" at bounding box center [141, 193] width 262 height 4
click at [95, 205] on body "Sales Projects Contacts Inbox 1 Approvals format_size keyboard_arrow_down help …" at bounding box center [309, 70] width 619 height 295
click at [100, 176] on div "Document name help 00114418 Invoice number (optional) help 00114418 Invoice dat…" at bounding box center [184, 138] width 348 height 228
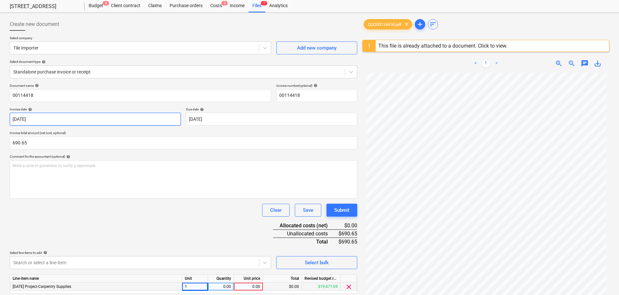
scroll to position [14, 0]
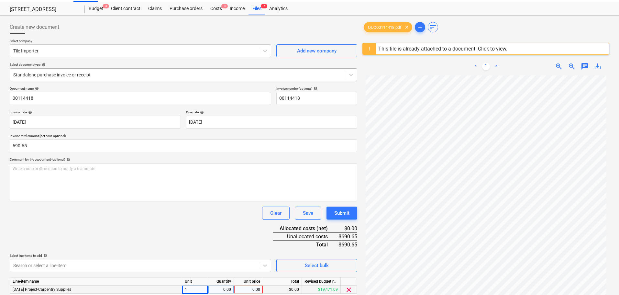
click at [315, 72] on div at bounding box center [177, 75] width 329 height 6
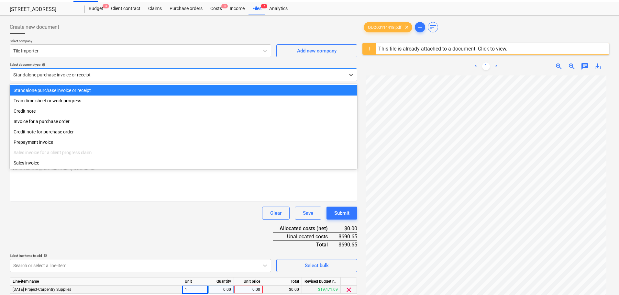
click at [182, 93] on div "Standalone purchase invoice or receipt" at bounding box center [184, 90] width 348 height 10
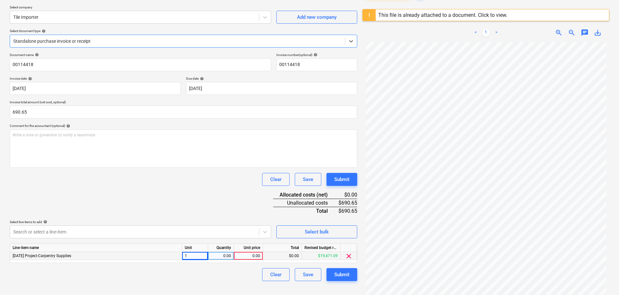
scroll to position [48, 0]
click at [115, 231] on body "Sales Projects Contacts Inbox 1 Approvals format_size keyboard_arrow_down help …" at bounding box center [309, 99] width 619 height 295
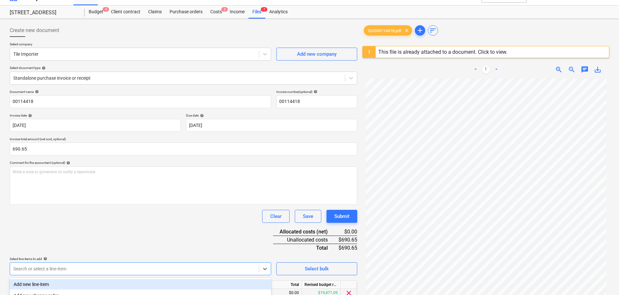
scroll to position [0, 0]
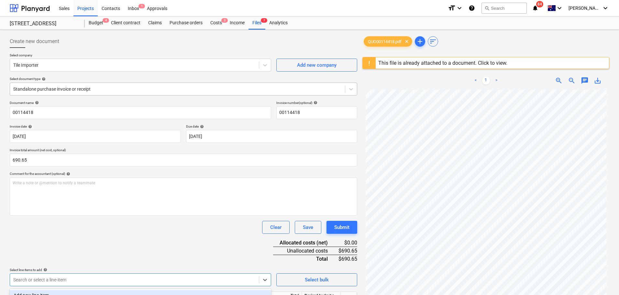
click at [147, 92] on div at bounding box center [177, 89] width 329 height 6
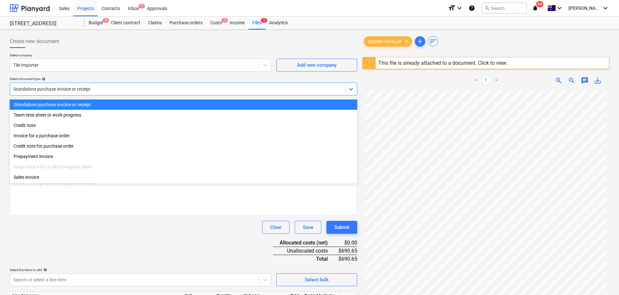
click at [143, 102] on div "Standalone purchase invoice or receipt" at bounding box center [184, 104] width 348 height 10
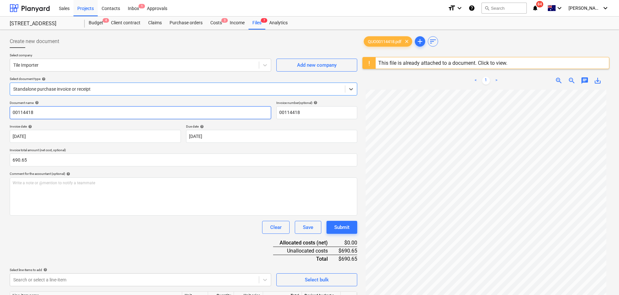
click at [103, 111] on input "00114418" at bounding box center [141, 112] width 262 height 13
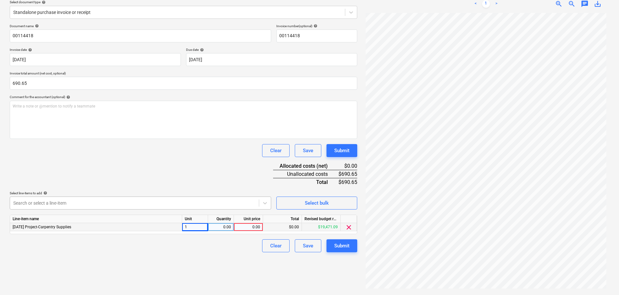
click at [70, 205] on body "Sales Projects Contacts Inbox 1 Approvals format_size keyboard_arrow_down help …" at bounding box center [309, 70] width 619 height 295
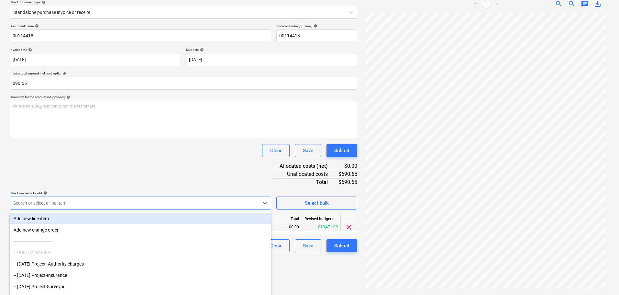
scroll to position [92, 0]
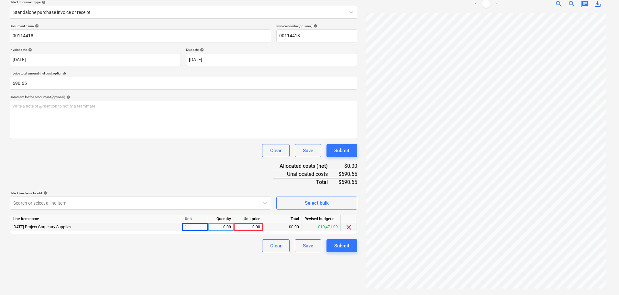
click at [146, 129] on div "Document name help 00114418 Invoice number (optional) help 00114418 Invoice dat…" at bounding box center [184, 138] width 348 height 228
click at [193, 254] on div "Create new document Select company Tile Importer Add new company Select documen…" at bounding box center [183, 124] width 353 height 337
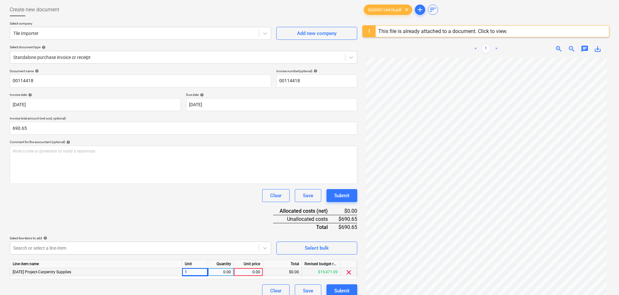
scroll to position [0, 0]
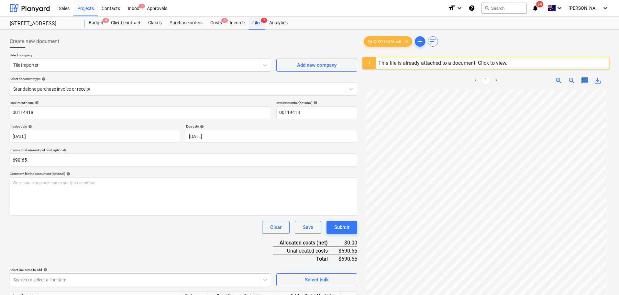
click at [256, 25] on div "Files 7" at bounding box center [257, 23] width 17 height 13
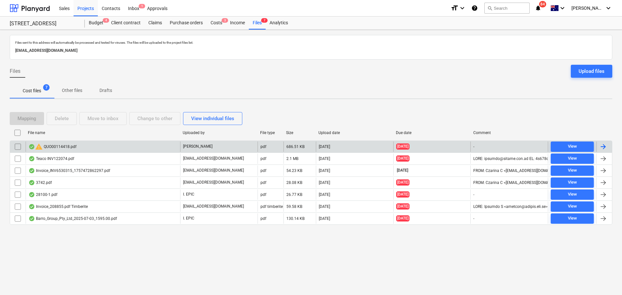
click at [75, 143] on div "warning QUO00114418.pdf" at bounding box center [52, 147] width 48 height 8
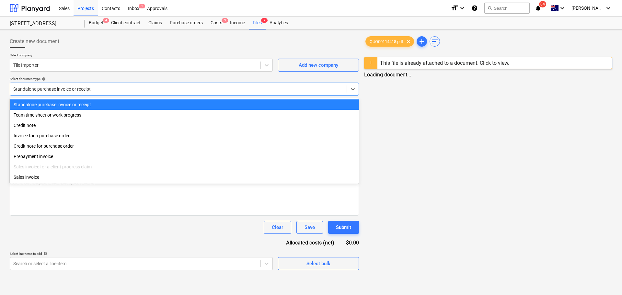
click at [37, 93] on div "Standalone purchase invoice or receipt" at bounding box center [178, 88] width 336 height 9
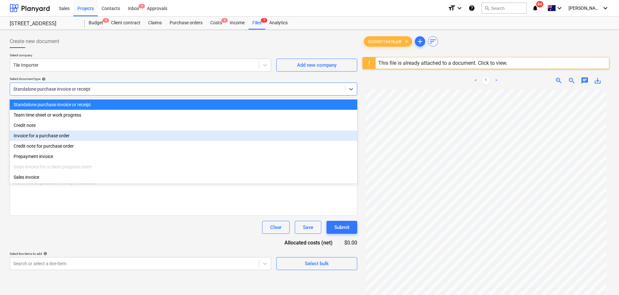
click at [59, 137] on div "Invoice for a purchase order" at bounding box center [184, 135] width 348 height 10
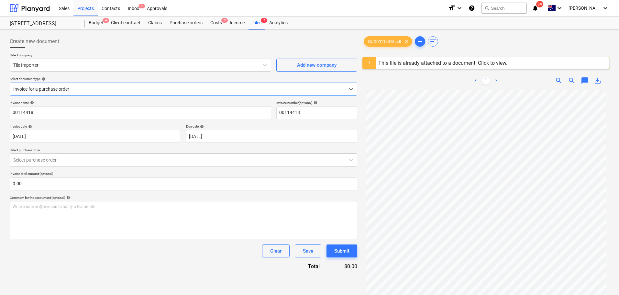
click at [57, 155] on div "Select purchase order" at bounding box center [177, 159] width 335 height 9
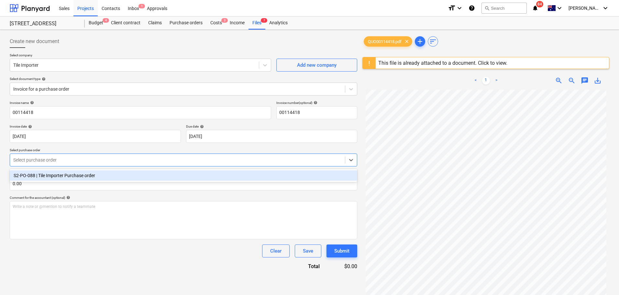
click at [62, 176] on div "S2-PO-088 | Tile Importer Purchase order" at bounding box center [184, 175] width 348 height 10
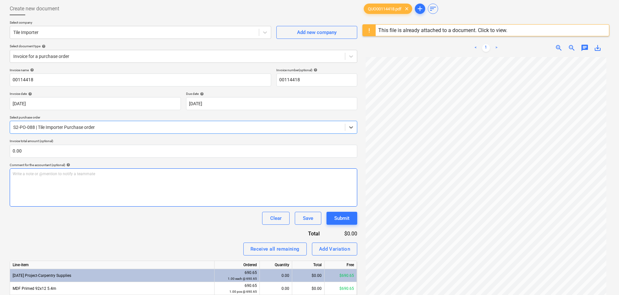
scroll to position [77, 0]
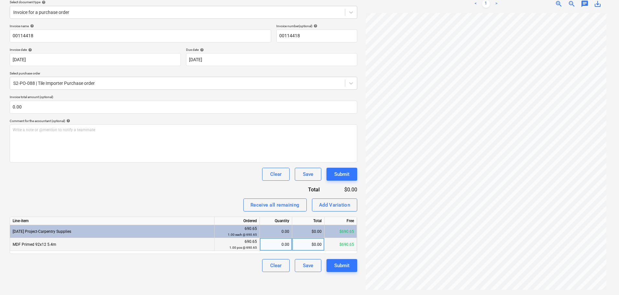
click at [131, 245] on div "MDF Primed 92x12 5.4m" at bounding box center [112, 244] width 205 height 13
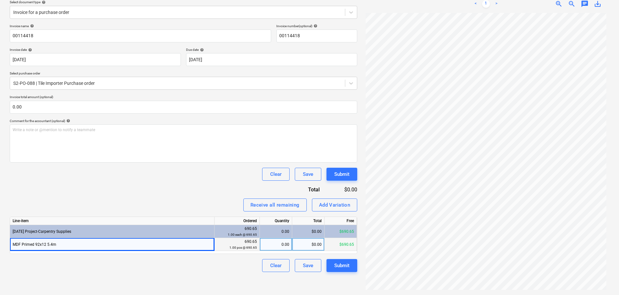
click at [286, 247] on div "0.00" at bounding box center [276, 244] width 27 height 13
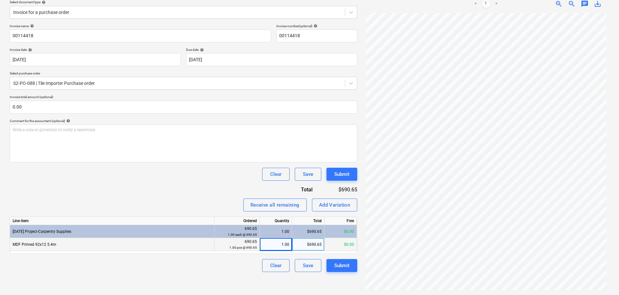
click at [164, 198] on div "Invoice name help 00114418 Invoice number (optional) help 00114418 Invoice date…" at bounding box center [184, 148] width 348 height 248
click at [262, 232] on div "1.00" at bounding box center [276, 231] width 32 height 13
click at [182, 239] on div "MDF Primed 92x12 5.4m" at bounding box center [112, 244] width 205 height 13
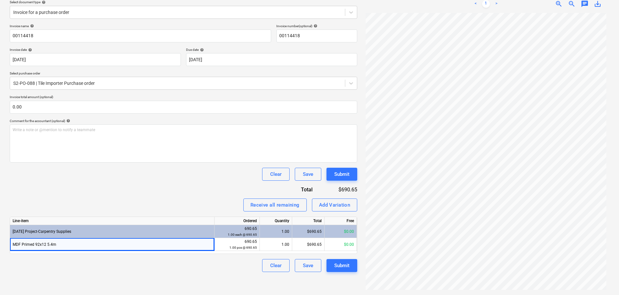
click at [106, 174] on div "Clear Save Submit" at bounding box center [184, 174] width 348 height 13
drag, startPoint x: 241, startPoint y: 240, endPoint x: 259, endPoint y: 240, distance: 18.1
click at [0, 0] on div "MDF Primed 92x12 5.4m 690.65 1.00 pcs @ 690.65 1.00 $690.65 $0.00" at bounding box center [0, 0] width 0 height 0
click at [258, 240] on div "690.65 1.00 pcs @ 690.65" at bounding box center [237, 244] width 45 height 13
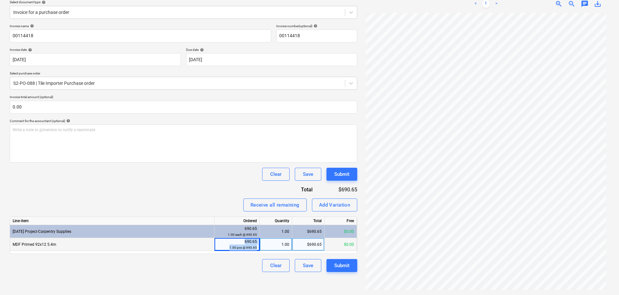
click at [258, 240] on div "690.65 1.00 pcs @ 690.65" at bounding box center [237, 244] width 45 height 13
drag, startPoint x: 258, startPoint y: 240, endPoint x: 248, endPoint y: 240, distance: 10.0
click at [248, 240] on div "690.65 1.00 pcs @ 690.65" at bounding box center [237, 244] width 45 height 13
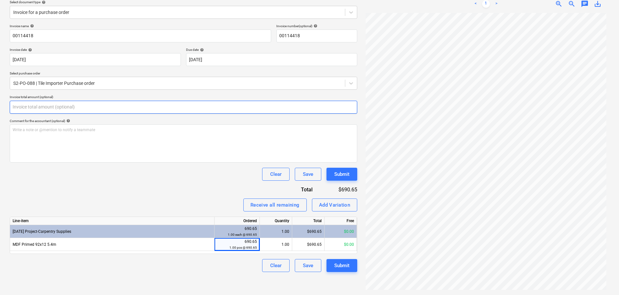
drag, startPoint x: 51, startPoint y: 103, endPoint x: 1, endPoint y: 103, distance: 49.9
click at [1, 103] on div "Create new document Select company Tile Importer Add new company Select documen…" at bounding box center [309, 124] width 619 height 342
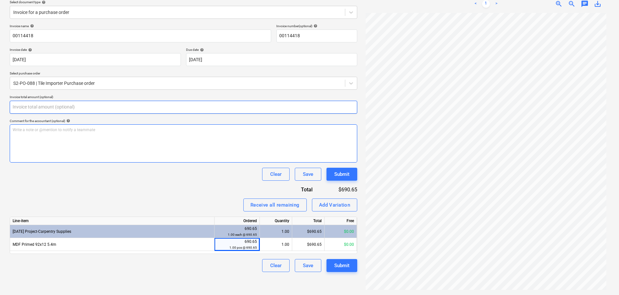
paste input "690.65"
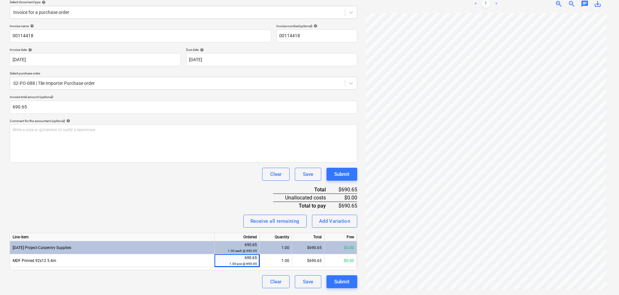
click at [53, 188] on div "Invoice name help 00114418 Invoice number (optional) help 00114418 Invoice date…" at bounding box center [184, 156] width 348 height 264
click at [333, 277] on button "Submit" at bounding box center [342, 281] width 31 height 13
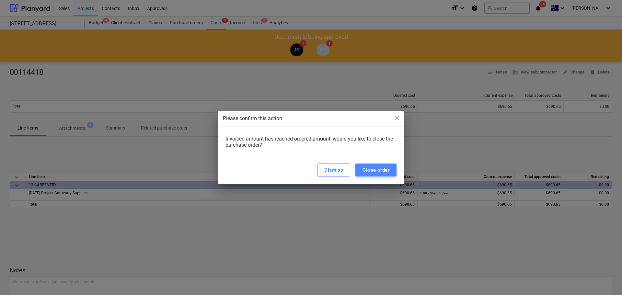
click at [372, 170] on div "Close order" at bounding box center [375, 170] width 27 height 8
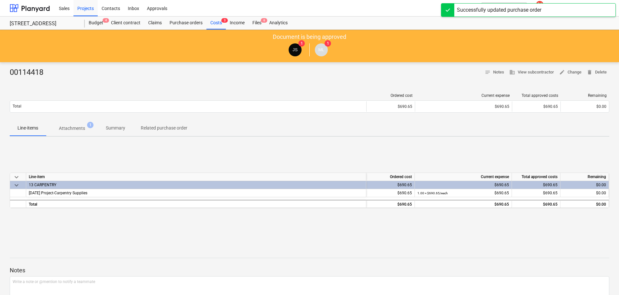
click at [79, 127] on p "Attachments" at bounding box center [72, 128] width 26 height 7
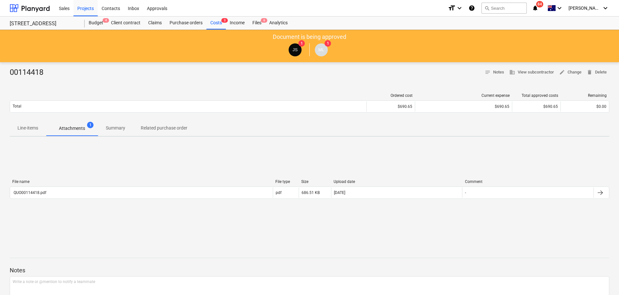
click at [34, 128] on p "Line-items" at bounding box center [27, 128] width 21 height 7
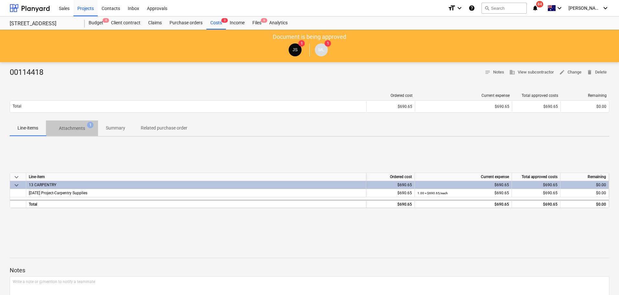
click at [55, 131] on span "Attachments 1" at bounding box center [72, 128] width 37 height 7
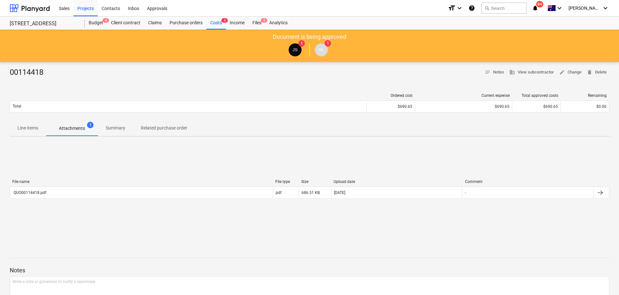
click at [118, 128] on p "Summary" at bounding box center [115, 128] width 19 height 7
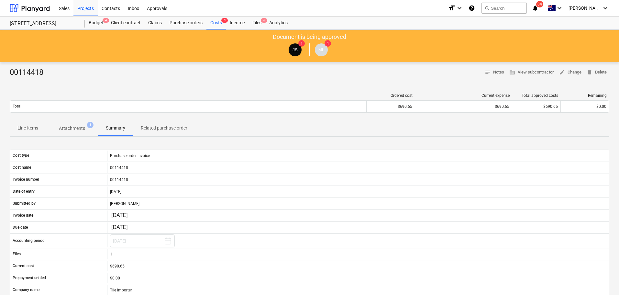
click at [174, 130] on p "Related purchase order" at bounding box center [164, 128] width 47 height 7
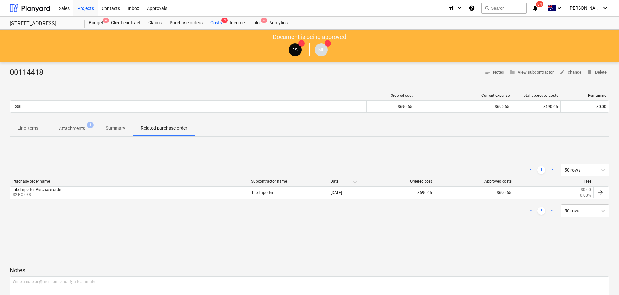
click at [132, 119] on div "Ordered cost Current expense Total approved costs Remaining Total $690.65 $690.…" at bounding box center [310, 104] width 600 height 32
click at [114, 131] on p "Summary" at bounding box center [115, 128] width 19 height 7
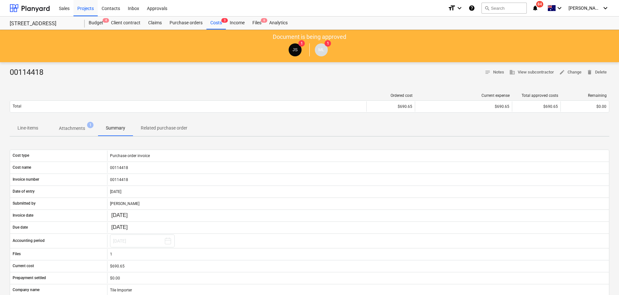
click at [60, 119] on div "Ordered cost Current expense Total approved costs Remaining Total $690.65 $690.…" at bounding box center [310, 104] width 600 height 32
click at [74, 130] on p "Attachments" at bounding box center [72, 128] width 26 height 7
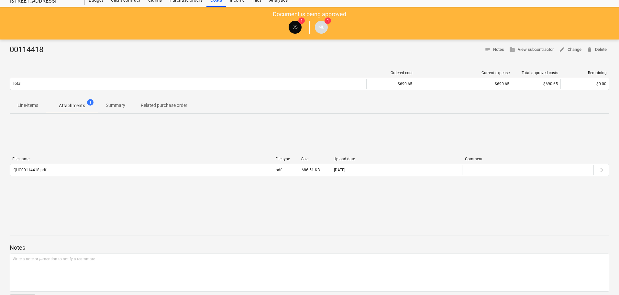
scroll to position [45, 0]
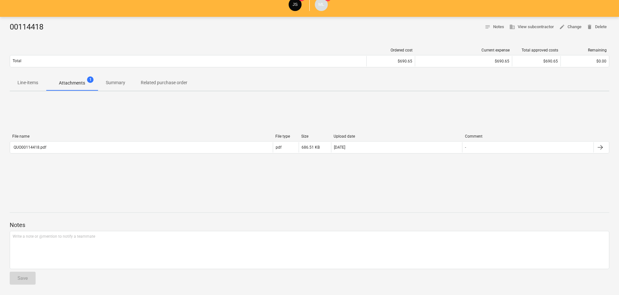
click at [30, 76] on button "Line-items" at bounding box center [28, 83] width 36 height 16
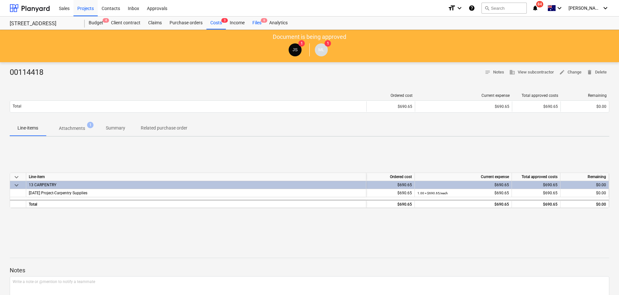
click at [260, 26] on div "Files 6" at bounding box center [257, 23] width 17 height 13
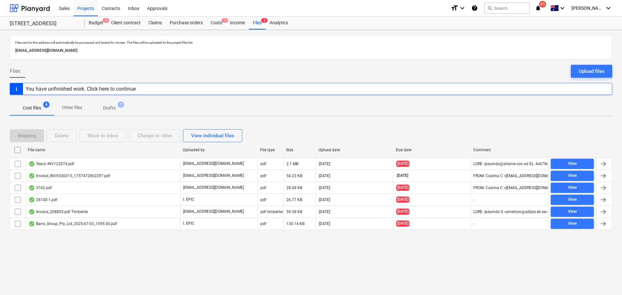
click at [487, 270] on div "Files sent to this address will automatically be processed and tested for virus…" at bounding box center [311, 162] width 622 height 265
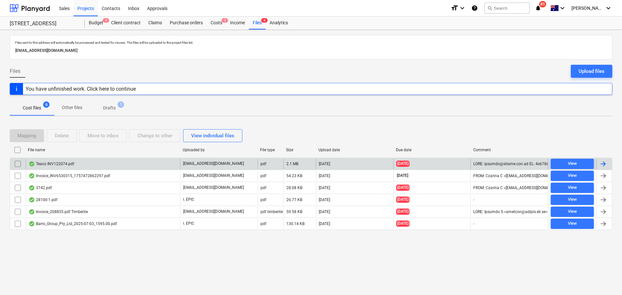
click at [105, 163] on div "Teaco INV122074.pdf" at bounding box center [103, 164] width 154 height 10
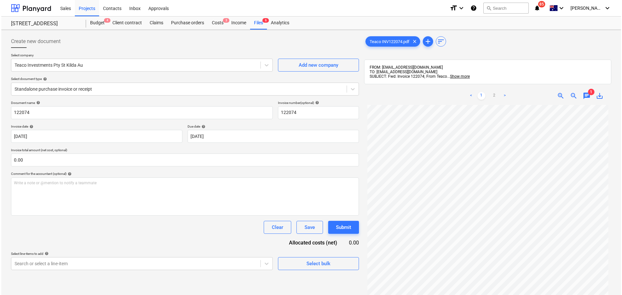
scroll to position [29, 0]
click at [583, 96] on span "chat" at bounding box center [585, 96] width 8 height 8
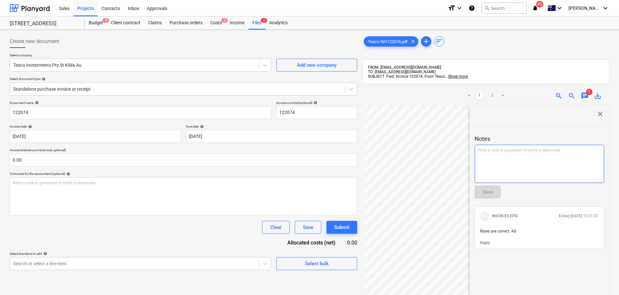
click at [503, 161] on div "Write a note or @mention to notify a teammate [PERSON_NAME]" at bounding box center [539, 164] width 129 height 38
click at [255, 25] on div "Files 6" at bounding box center [257, 23] width 17 height 13
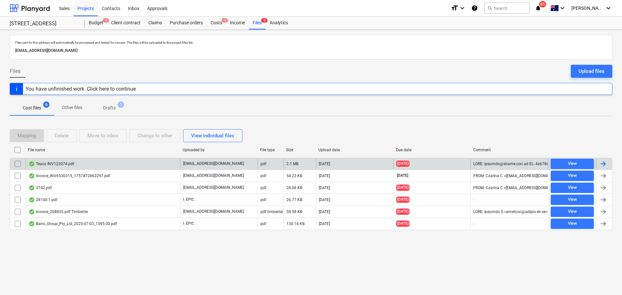
click at [18, 163] on input "checkbox" at bounding box center [18, 164] width 10 height 10
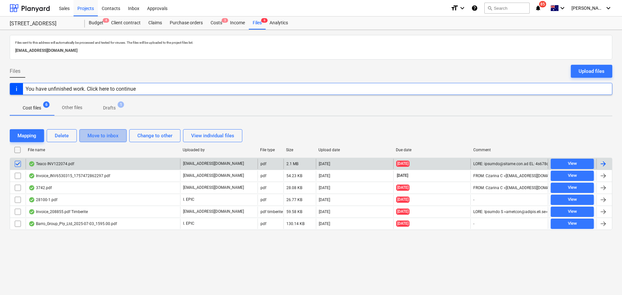
click at [111, 135] on div "Move to inbox" at bounding box center [102, 135] width 31 height 8
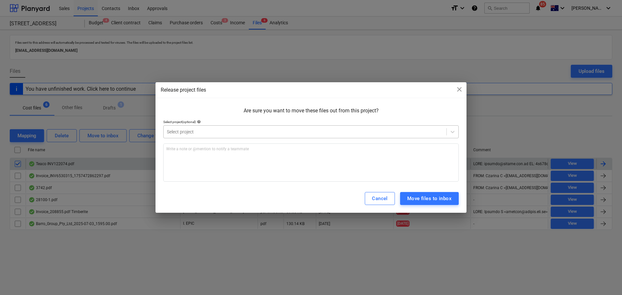
click at [235, 129] on div at bounding box center [305, 132] width 276 height 6
click at [383, 198] on div "Cancel" at bounding box center [380, 198] width 16 height 8
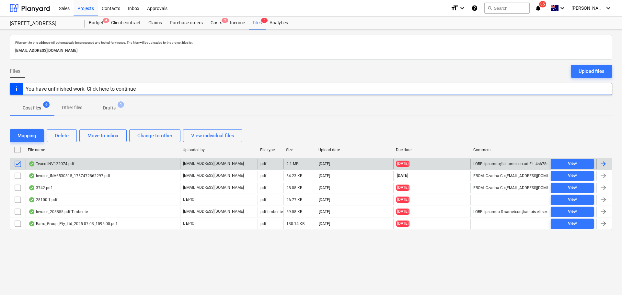
click at [16, 167] on input "checkbox" at bounding box center [18, 164] width 10 height 10
